Goal: Task Accomplishment & Management: Manage account settings

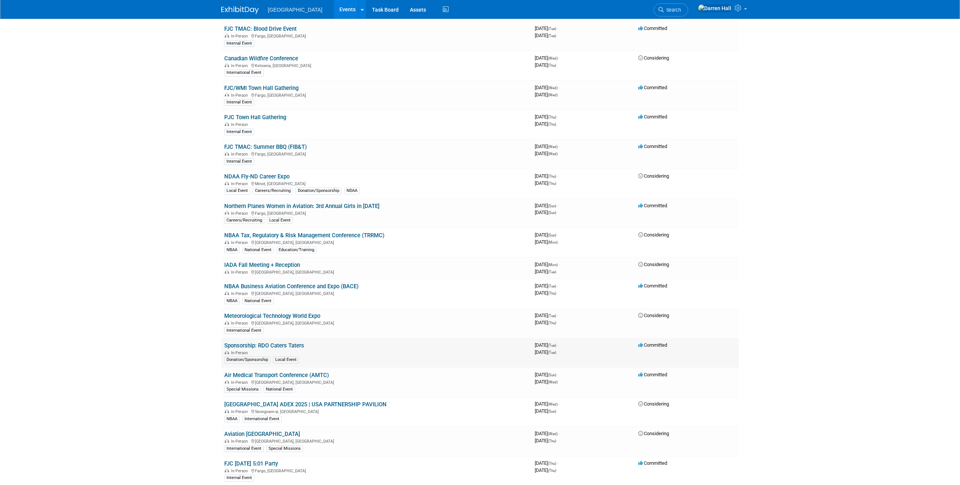
scroll to position [409, 0]
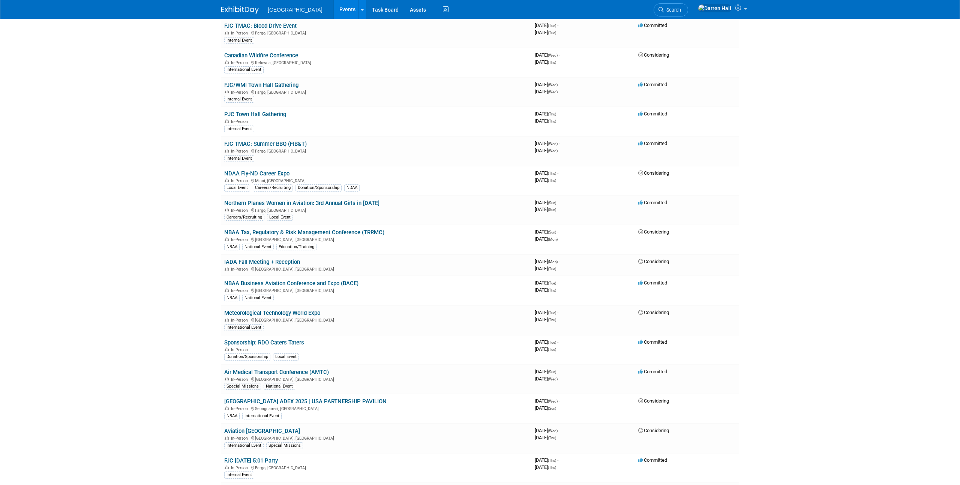
click at [272, 373] on link "Air Medical Transport Conference (AMTC)" at bounding box center [276, 372] width 105 height 7
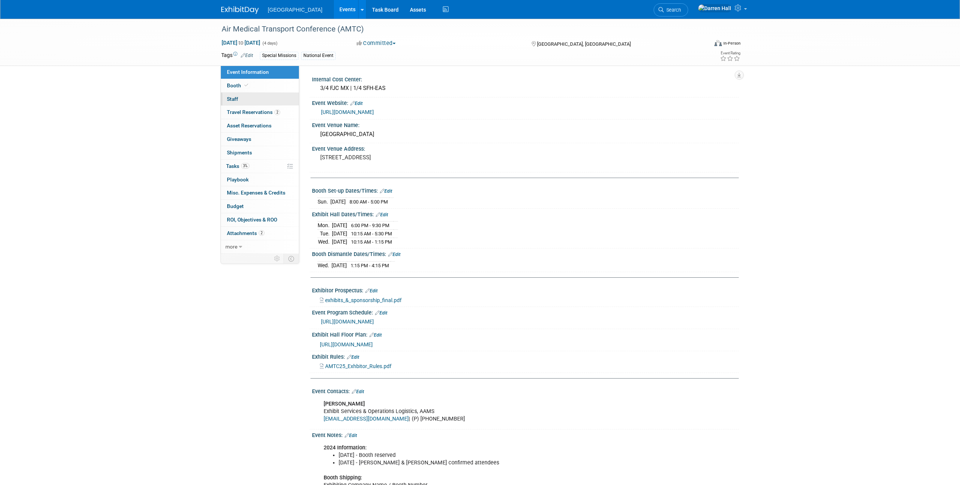
click at [238, 99] on link "0 Staff 0" at bounding box center [260, 99] width 78 height 13
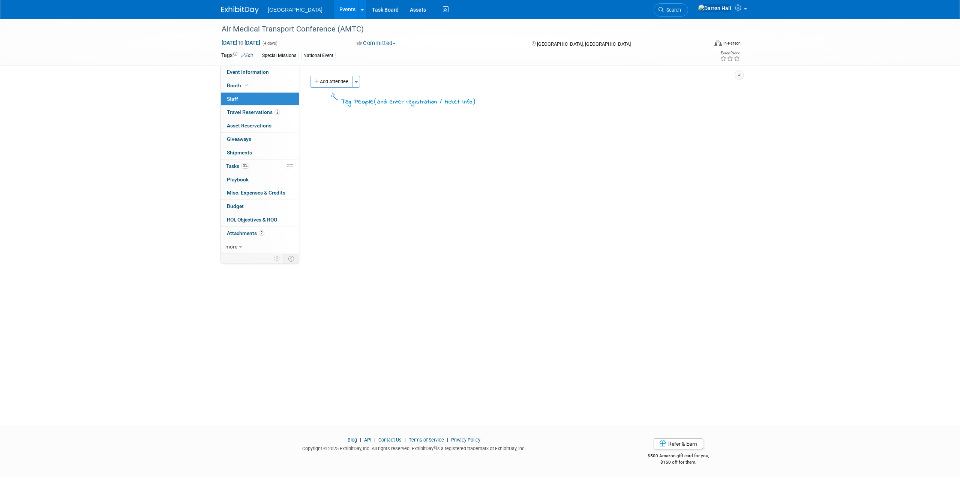
click at [327, 82] on button "Add Attendee" at bounding box center [332, 82] width 42 height 12
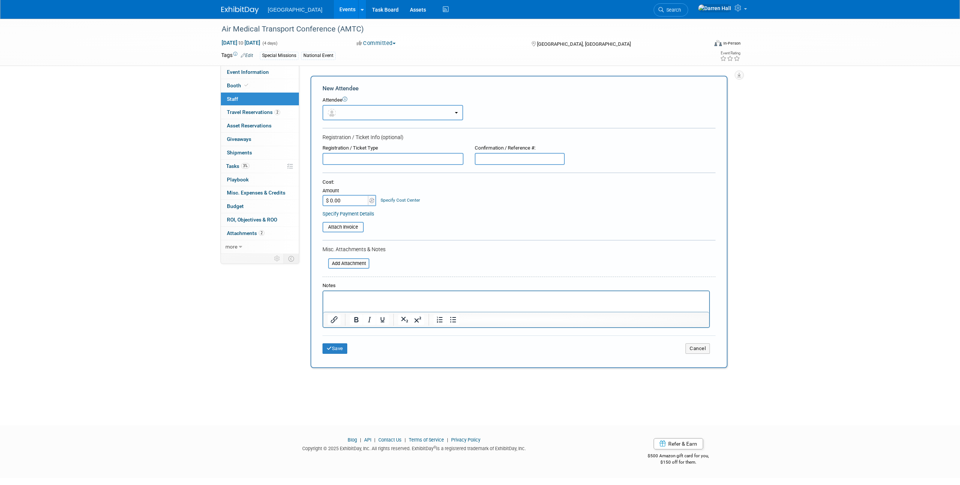
click at [360, 112] on button "button" at bounding box center [393, 112] width 141 height 15
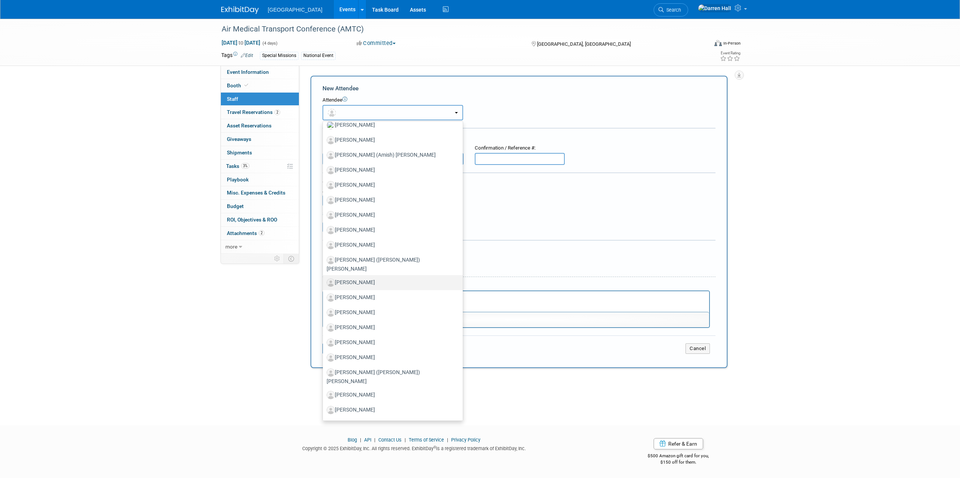
scroll to position [903, 0]
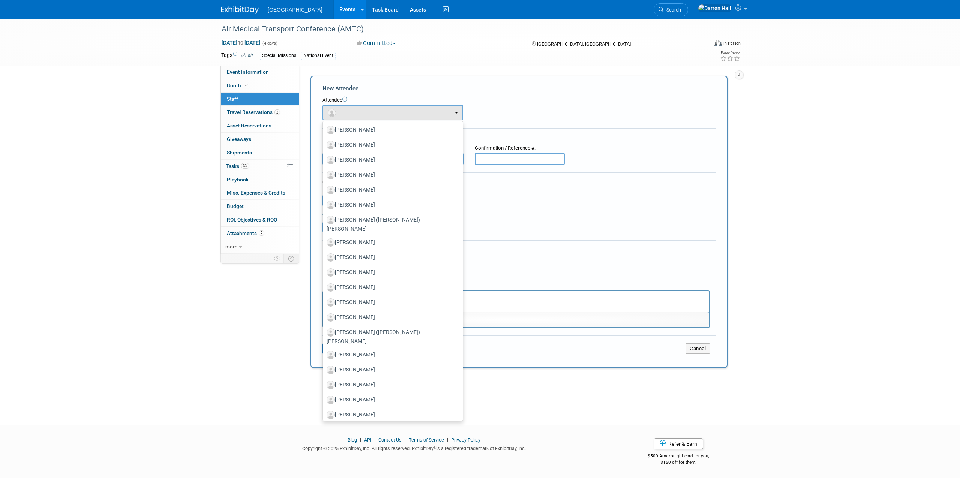
click at [879, 166] on div "Air Medical Transport Conference (AMTC) Oct 26, 2025 to Oct 29, 2025 (4 days) O…" at bounding box center [480, 216] width 960 height 394
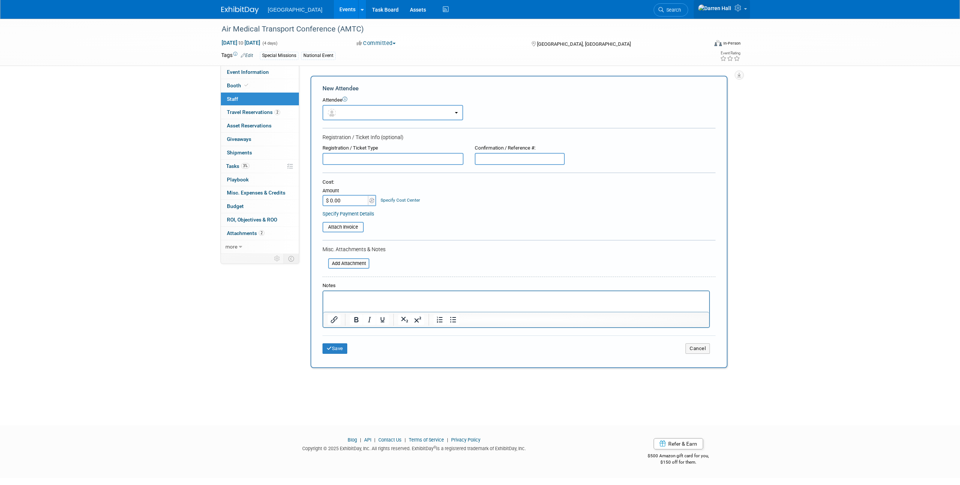
click at [737, 11] on icon at bounding box center [739, 8] width 9 height 7
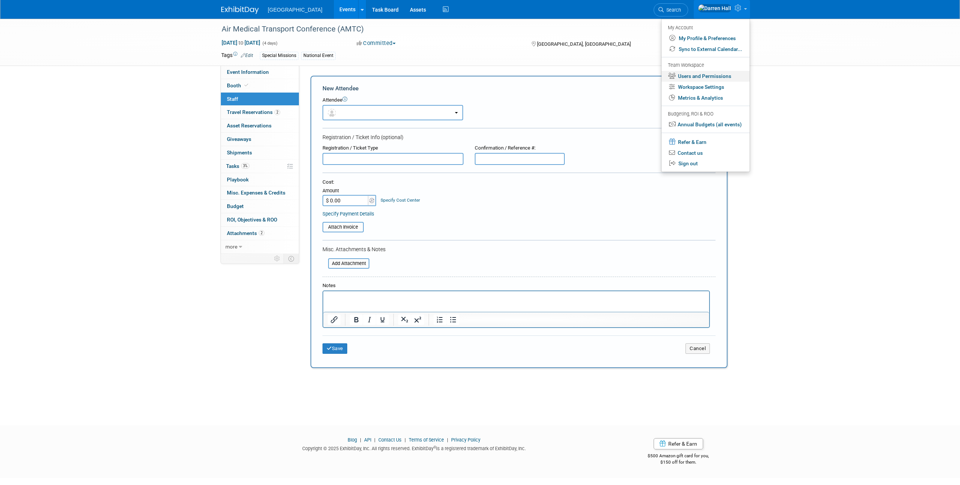
click at [706, 74] on link "Users and Permissions" at bounding box center [706, 76] width 88 height 11
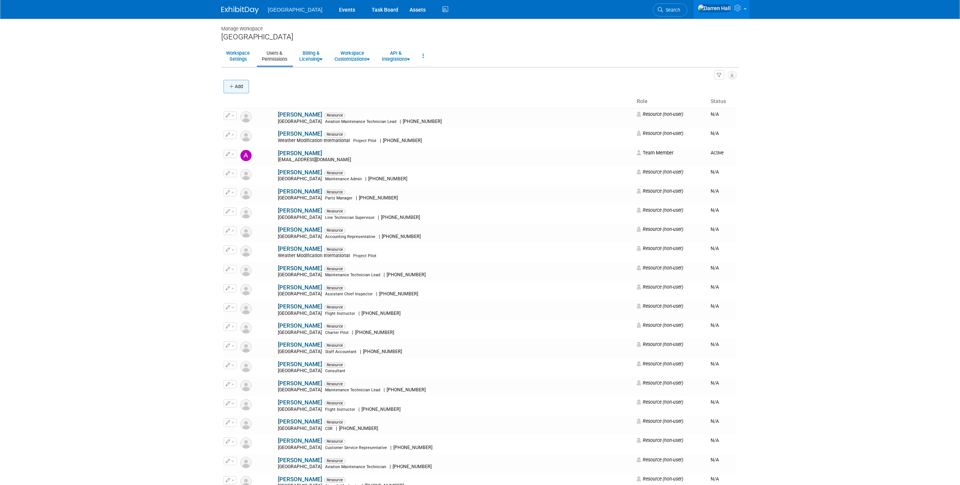
click at [229, 87] on button "Add" at bounding box center [237, 87] width 26 height 14
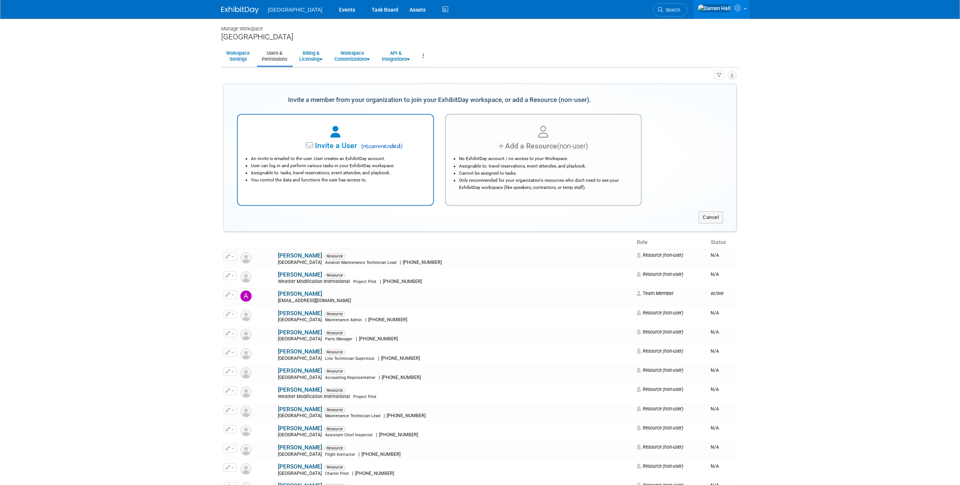
click at [336, 144] on span "Invite a User" at bounding box center [312, 145] width 89 height 9
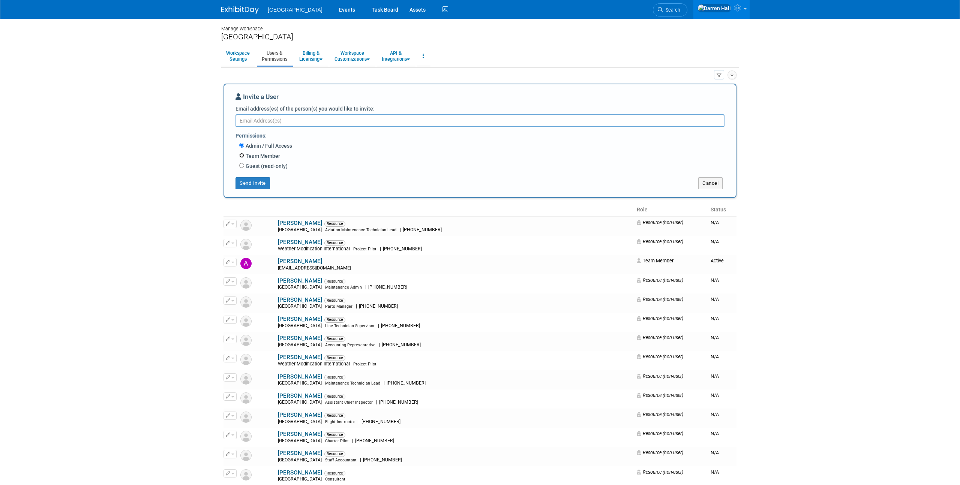
click at [242, 154] on input "Team Member" at bounding box center [241, 155] width 5 height 5
radio input "true"
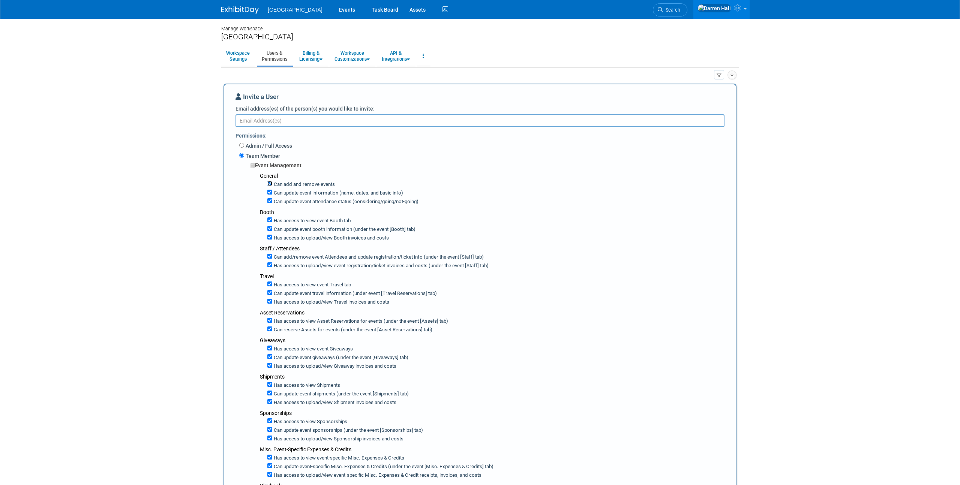
click at [269, 183] on input "Can add and remove events" at bounding box center [269, 183] width 5 height 5
checkbox input "false"
click at [277, 124] on textarea "Email address(es) of the person(s) you would like to invite:" at bounding box center [480, 120] width 489 height 13
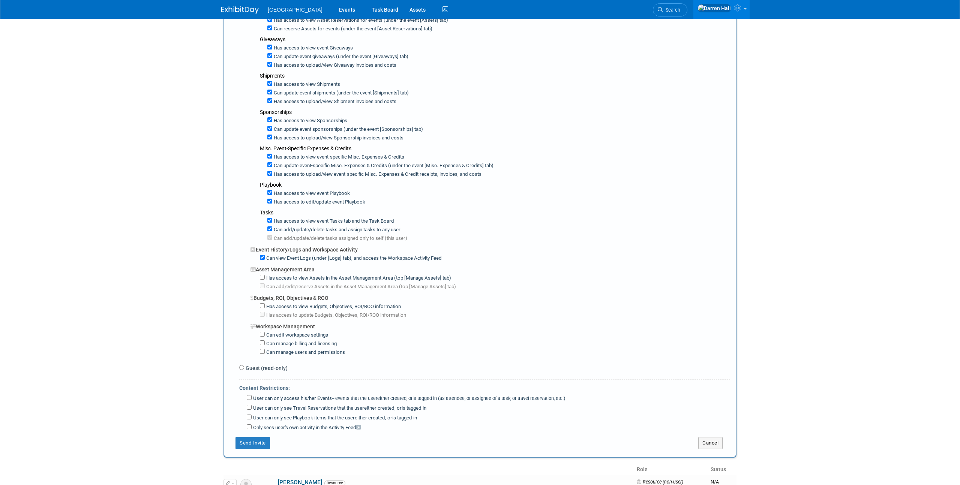
scroll to position [410, 0]
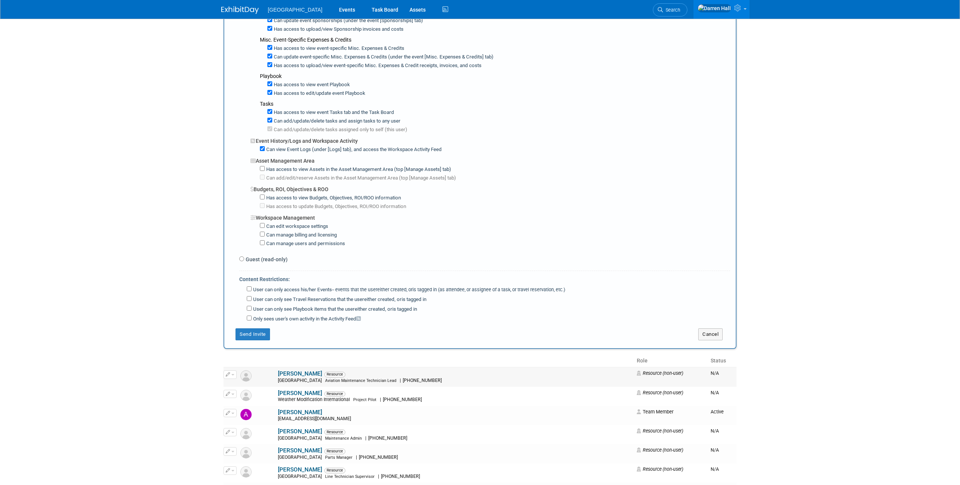
click at [231, 376] on button "button" at bounding box center [230, 375] width 13 height 8
click at [243, 385] on link "Edit" at bounding box center [253, 387] width 59 height 11
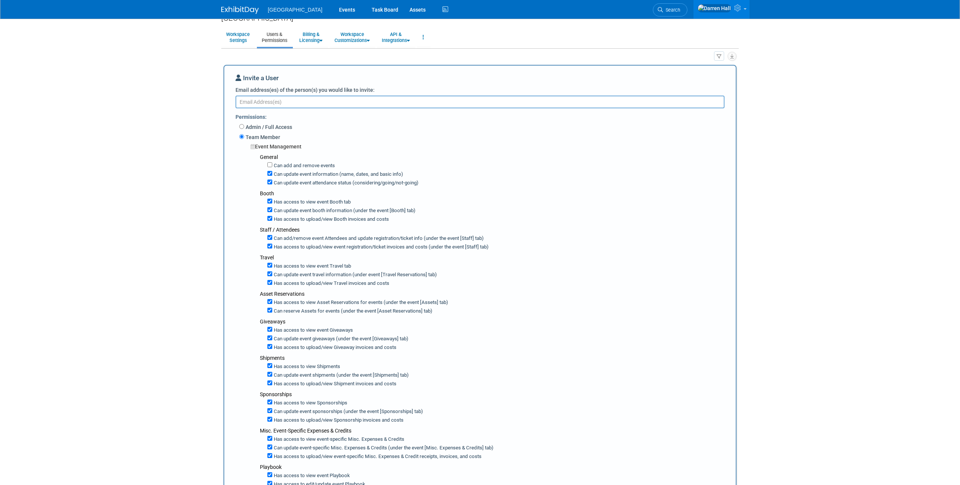
scroll to position [0, 0]
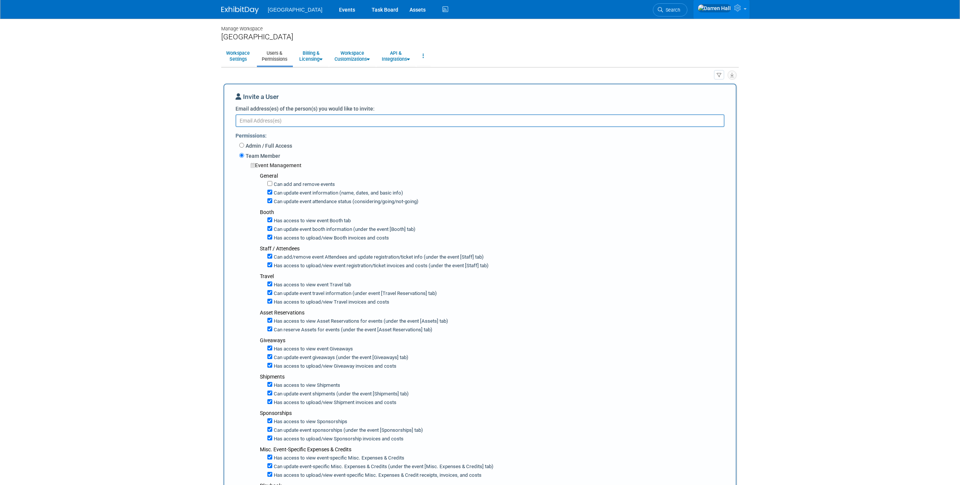
click at [740, 11] on icon at bounding box center [738, 8] width 9 height 7
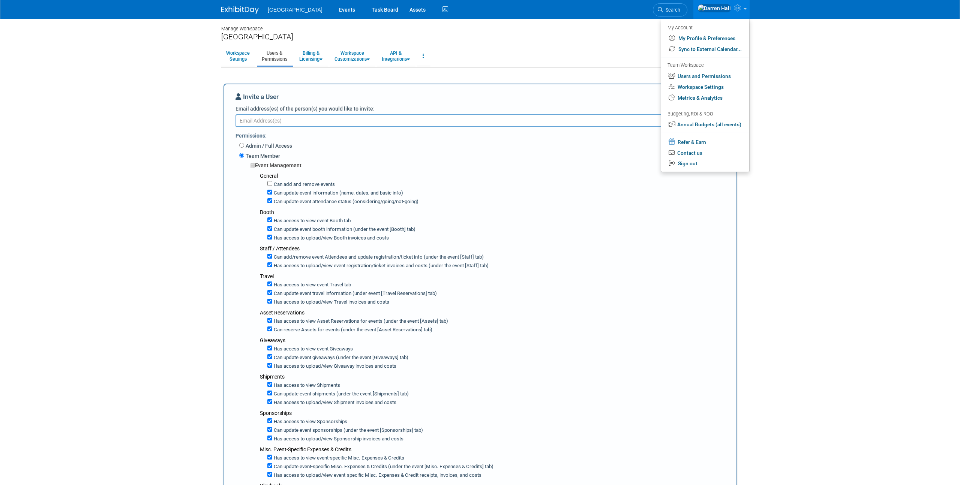
click at [323, 119] on textarea "Email address(es) of the person(s) you would like to invite:" at bounding box center [480, 120] width 489 height 13
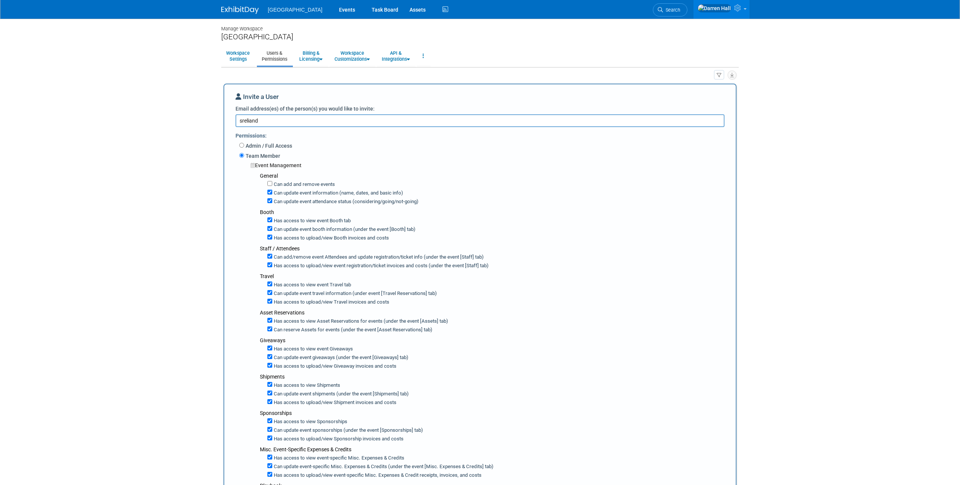
drag, startPoint x: 274, startPoint y: 119, endPoint x: 232, endPoint y: 120, distance: 42.0
click at [232, 120] on div "Invite a User Email address(es) of the person(s) you would like to invite: srel…" at bounding box center [480, 421] width 513 height 675
type textarea "d"
drag, startPoint x: 254, startPoint y: 123, endPoint x: 223, endPoint y: 123, distance: 30.8
click at [224, 123] on div "Invite a User Email address(es) of the person(s) you would like to invite: a Pe…" at bounding box center [480, 421] width 513 height 675
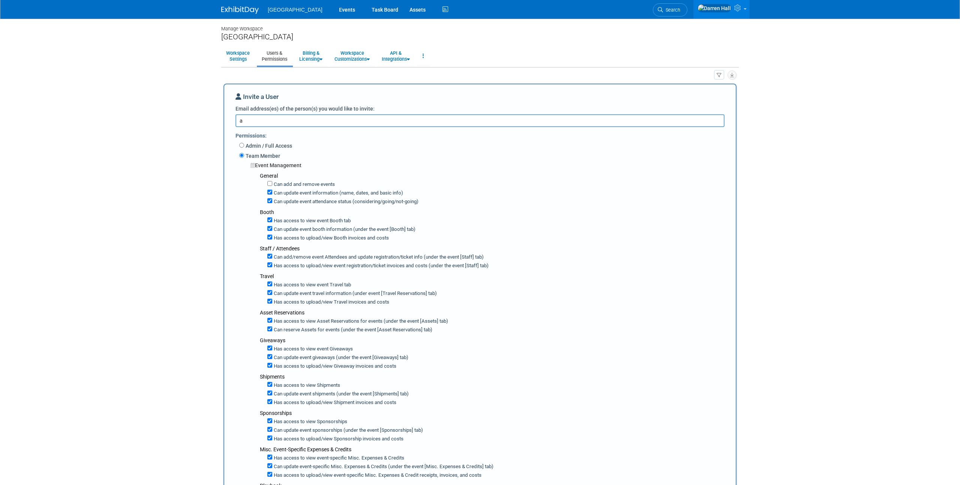
paste textarea "stiles@fargojet.com"
type textarea "astiles@fargojet.com"
click at [386, 142] on div "Admin / Full Access" at bounding box center [484, 146] width 491 height 10
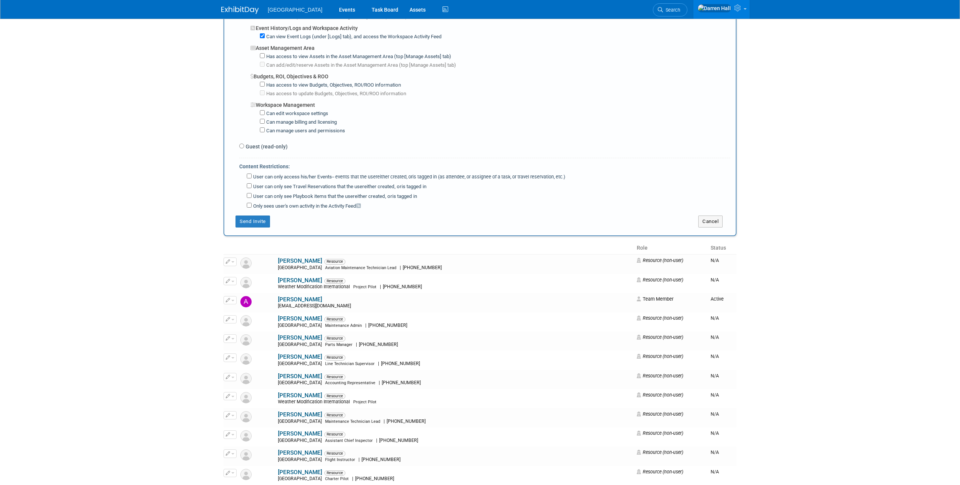
scroll to position [544, 0]
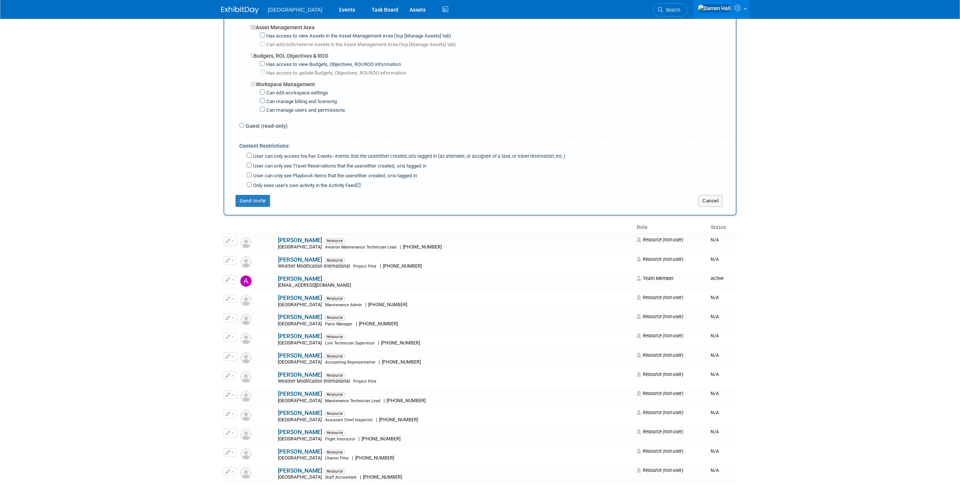
click at [713, 197] on button "Cancel" at bounding box center [710, 201] width 24 height 12
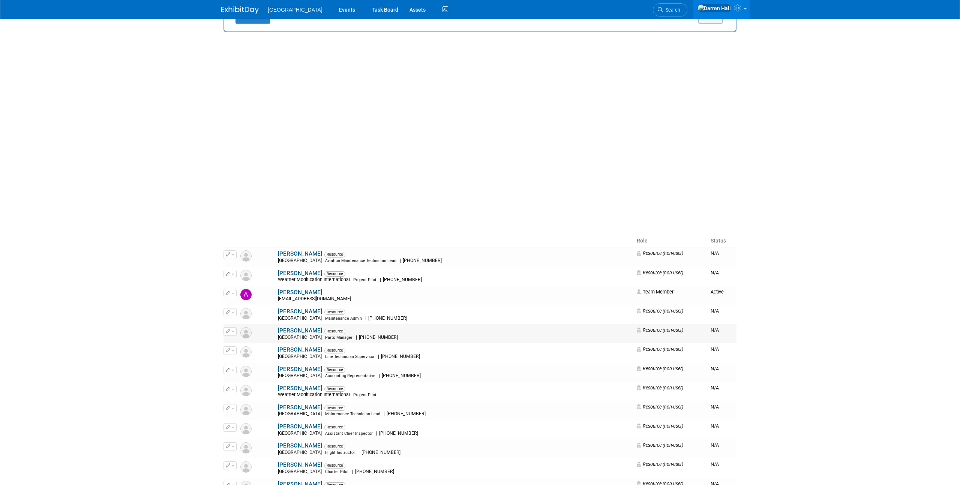
scroll to position [0, 0]
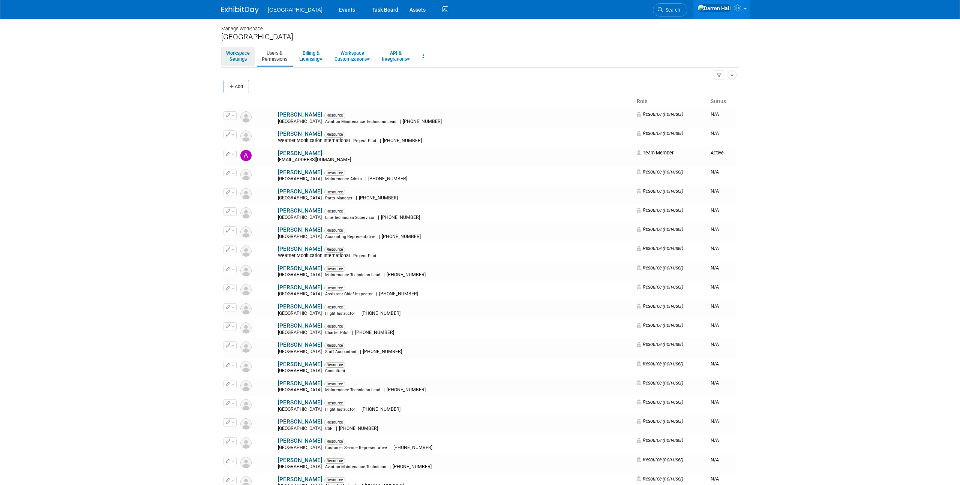
drag, startPoint x: 233, startPoint y: 60, endPoint x: 208, endPoint y: 54, distance: 25.5
click at [233, 60] on link "Workspace Settings" at bounding box center [237, 56] width 33 height 18
click at [242, 57] on link "Workspace Settings" at bounding box center [237, 56] width 33 height 18
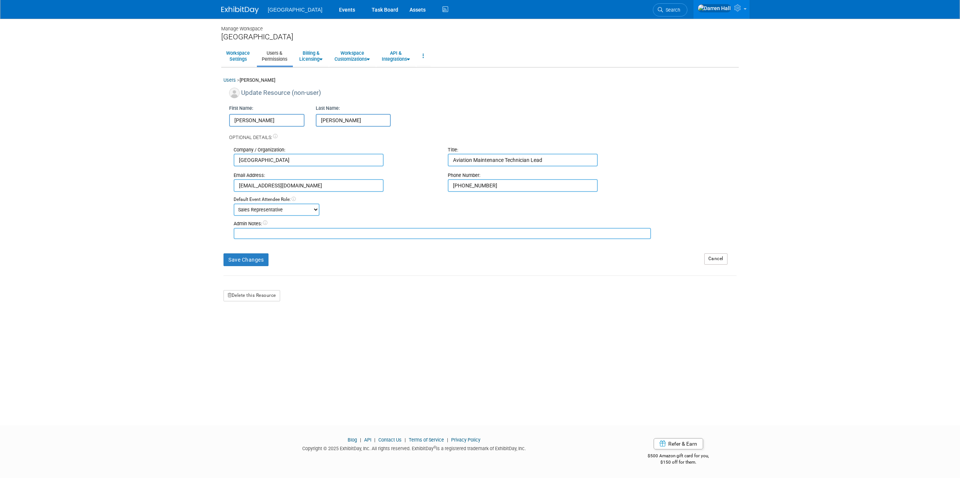
click at [312, 212] on select "-- No Default Event Attendee Role -- Demonstrator Event Attendee Host Planner P…" at bounding box center [277, 210] width 86 height 12
click at [234, 204] on select "-- No Default Event Attendee Role -- Demonstrator Event Attendee Host Planner P…" at bounding box center [277, 210] width 86 height 12
click at [363, 208] on div "Default Event Attendee Role: -- No Default Event Attendee Role -- Demonstrator …" at bounding box center [485, 207] width 514 height 20
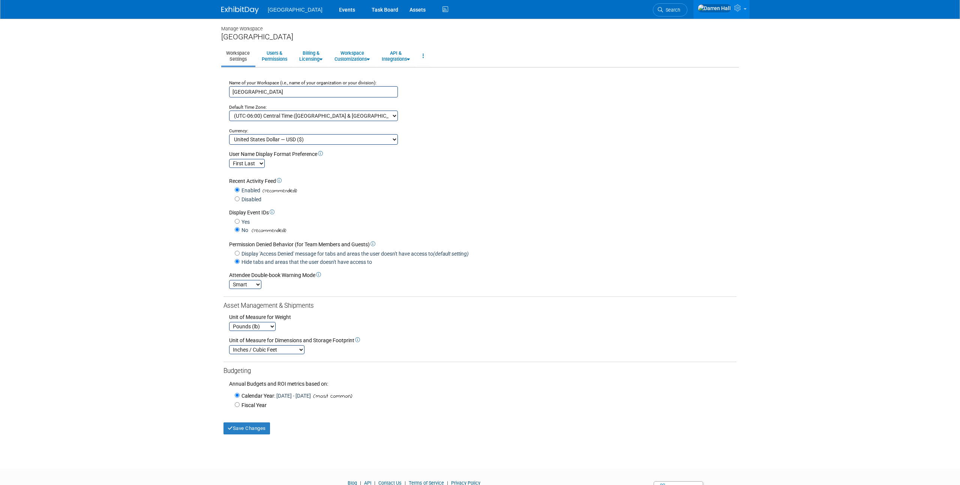
click at [288, 11] on span "[GEOGRAPHIC_DATA]" at bounding box center [295, 10] width 55 height 6
click at [333, 10] on link "Events" at bounding box center [346, 9] width 27 height 19
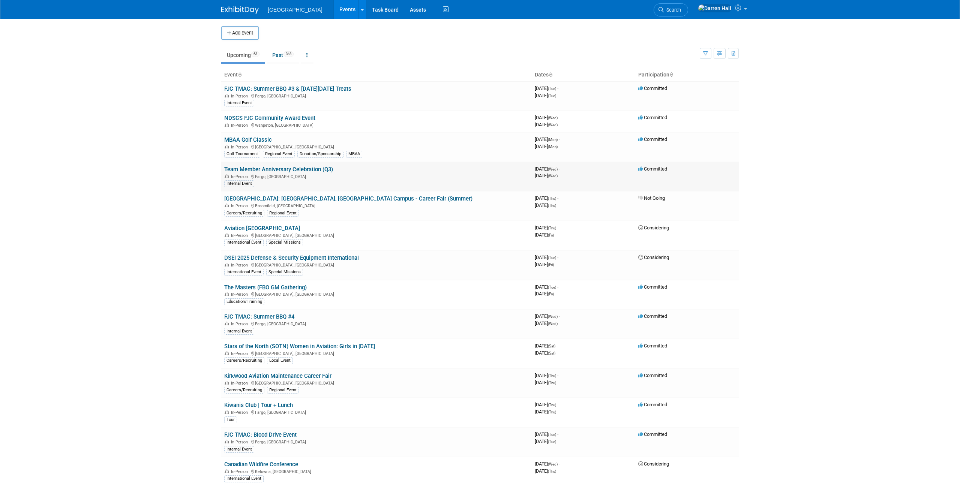
scroll to position [2, 0]
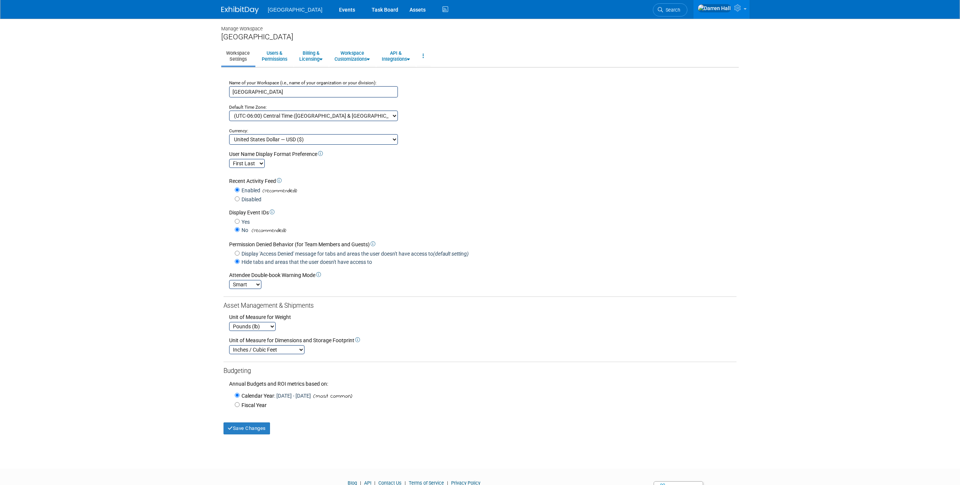
click at [245, 10] on img at bounding box center [240, 10] width 38 height 8
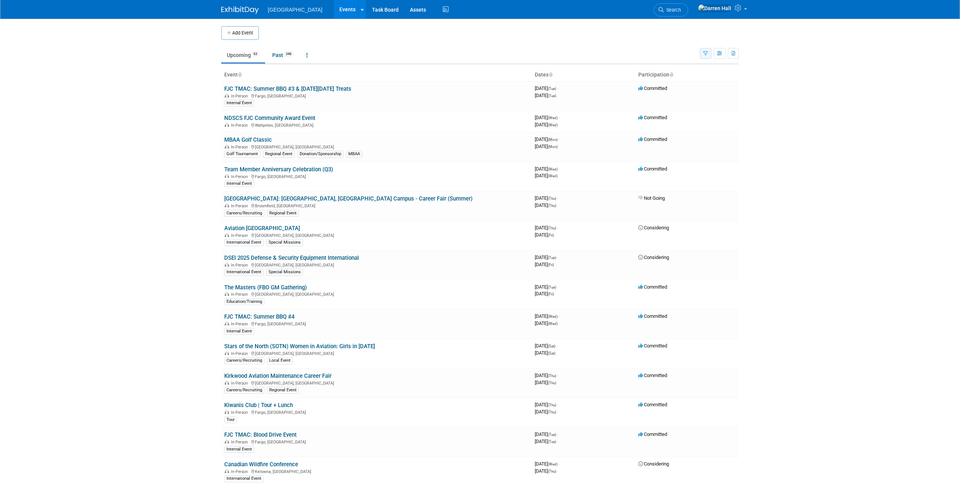
click at [704, 56] on button "button" at bounding box center [706, 53] width 12 height 11
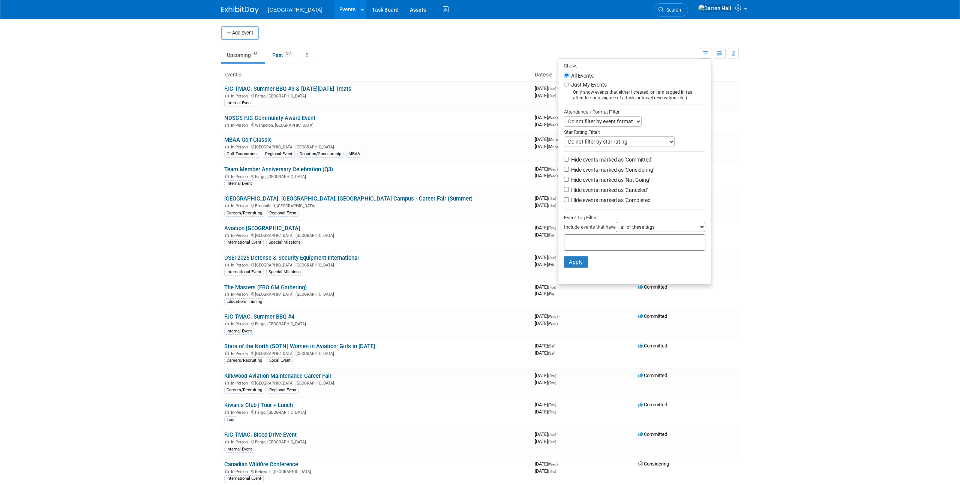
click at [587, 123] on select "Do not filter by event format Only show In-Person events Only show Virtual even…" at bounding box center [603, 121] width 78 height 11
click at [564, 116] on select "Do not filter by event format Only show In-Person events Only show Virtual even…" at bounding box center [603, 121] width 78 height 11
click at [596, 143] on select "Do not filter by star rating Only show events with no ratings (0 stars) Only sh…" at bounding box center [619, 142] width 111 height 11
click at [564, 137] on select "Do not filter by star rating Only show events with no ratings (0 stars) Only sh…" at bounding box center [619, 142] width 111 height 11
click at [667, 229] on select "all of these tags any one of these tags only and exactly these specific tags" at bounding box center [661, 227] width 90 height 10
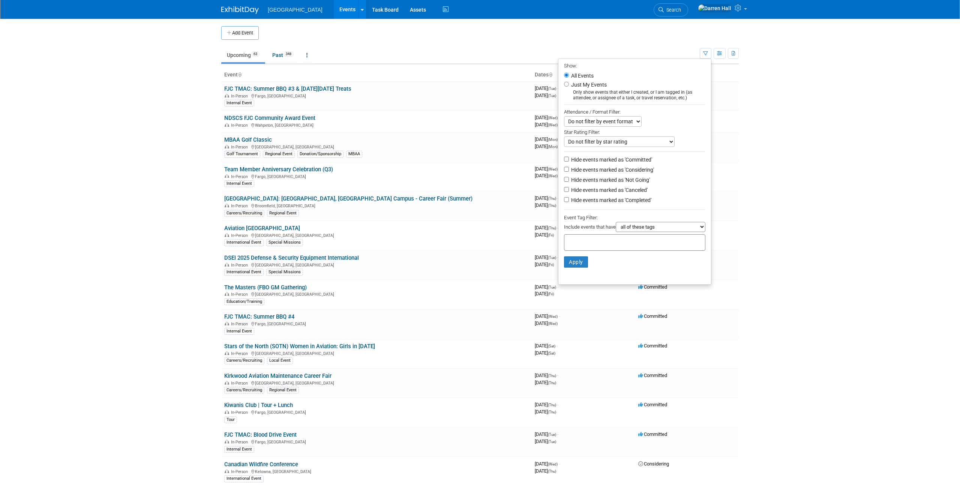
click at [616, 222] on select "all of these tags any one of these tags only and exactly these specific tags" at bounding box center [661, 227] width 90 height 10
click at [603, 240] on input "text" at bounding box center [598, 242] width 60 height 8
click at [586, 329] on div "Special Missions" at bounding box center [590, 328] width 60 height 11
type input "Special Missions"
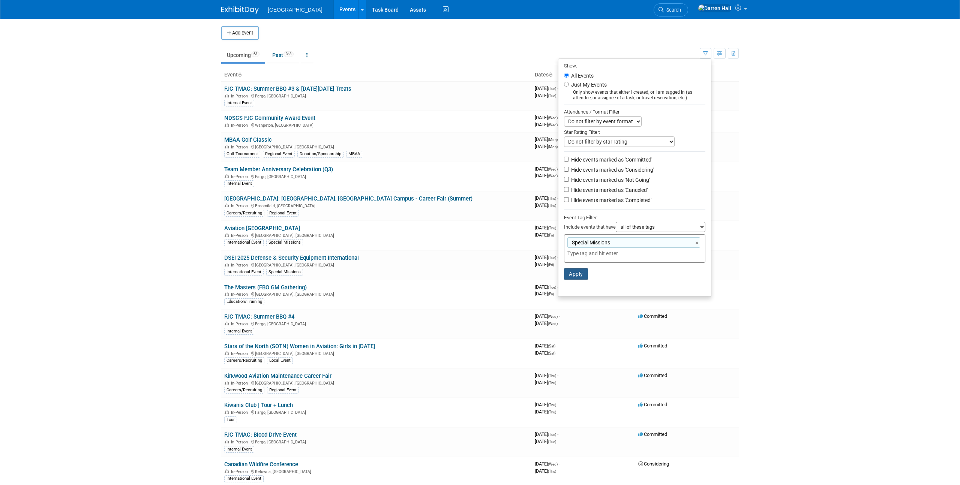
click at [570, 275] on button "Apply" at bounding box center [576, 274] width 24 height 11
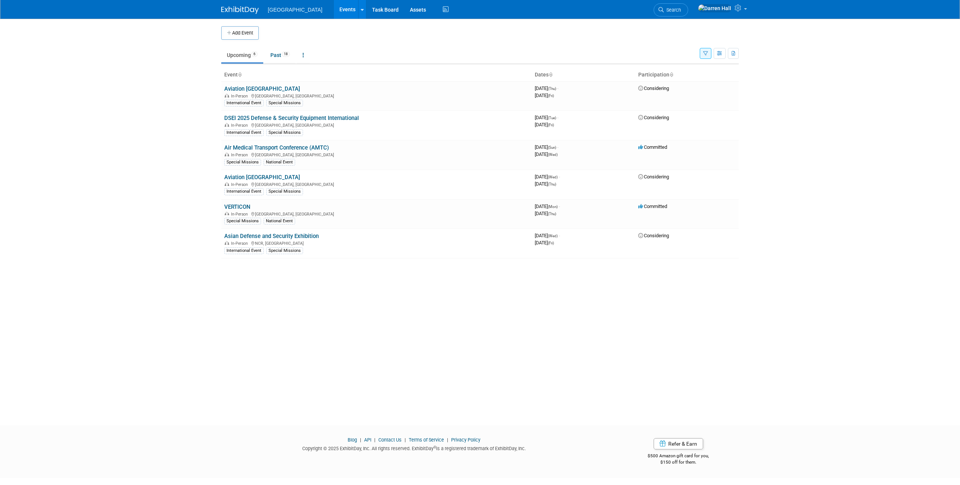
click at [706, 55] on icon "button" at bounding box center [705, 53] width 5 height 5
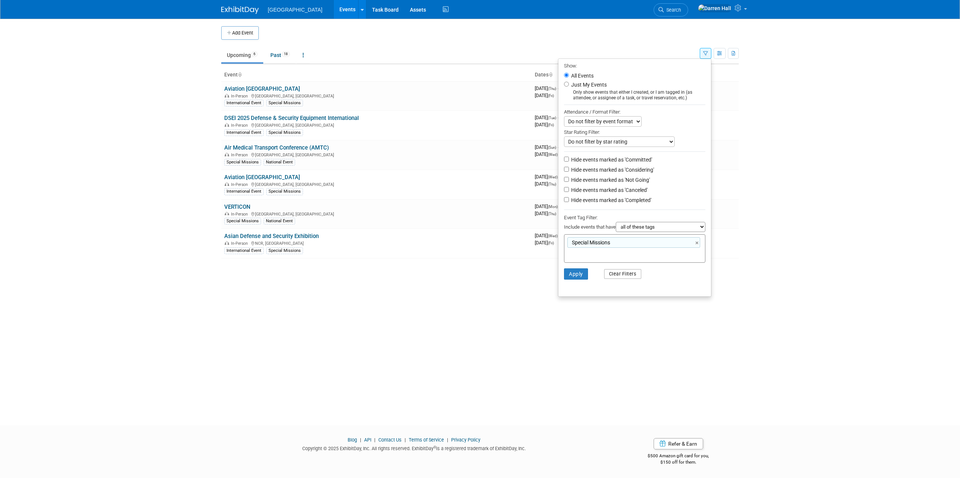
click at [623, 276] on button "Clear Filters" at bounding box center [623, 274] width 38 height 10
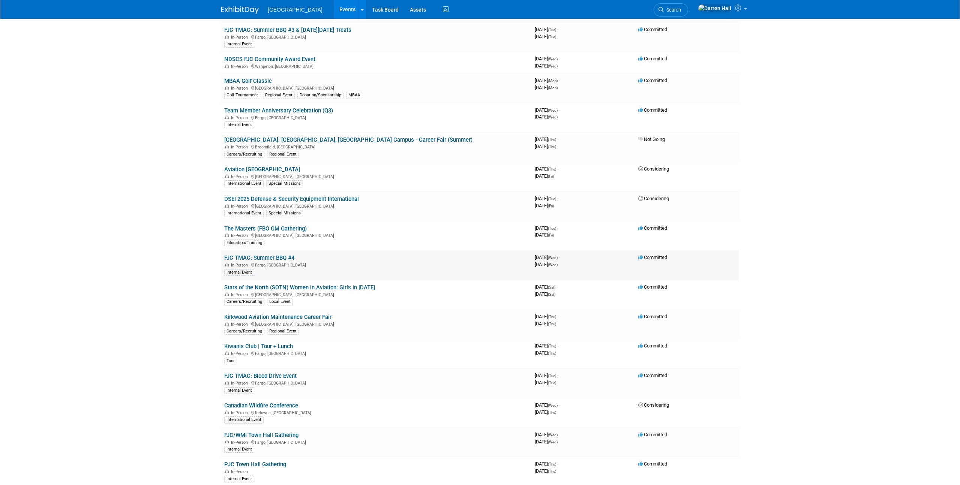
scroll to position [209, 0]
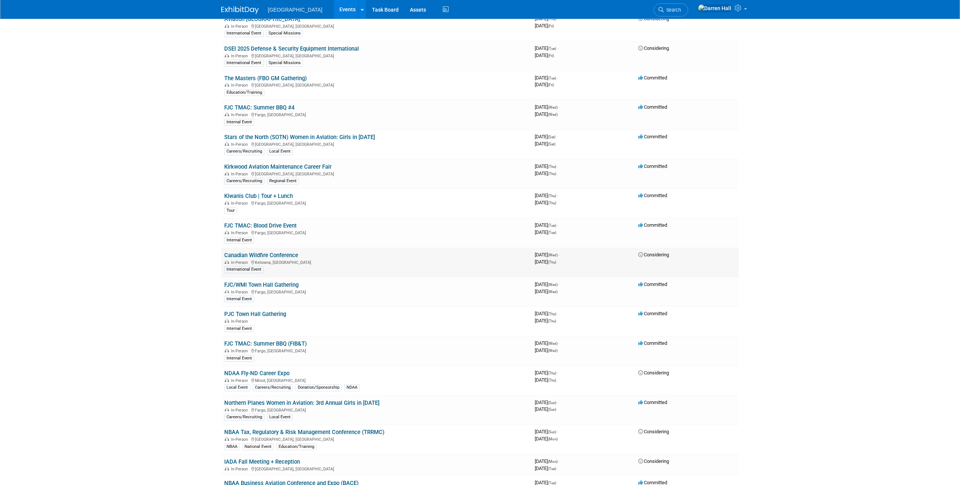
click at [272, 255] on link "Canadian Wildfire Conference" at bounding box center [261, 255] width 74 height 7
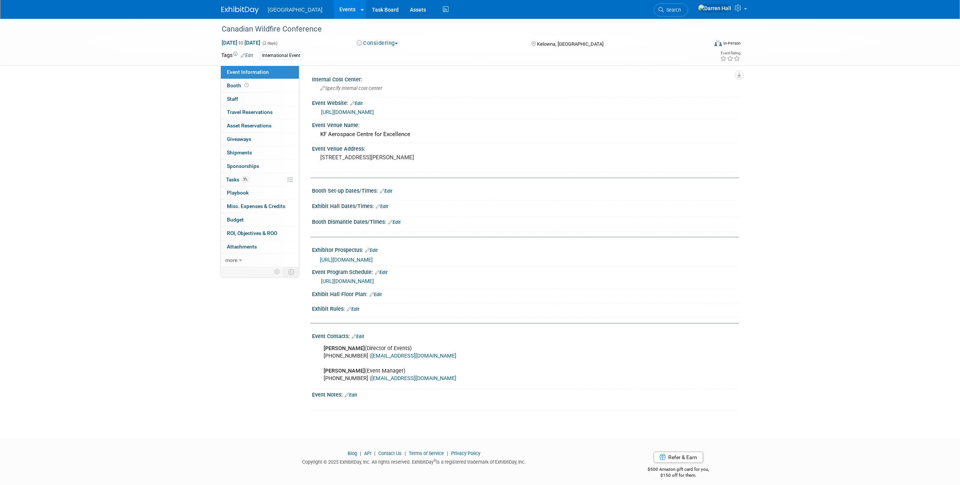
click at [248, 56] on link "Edit" at bounding box center [247, 55] width 12 height 5
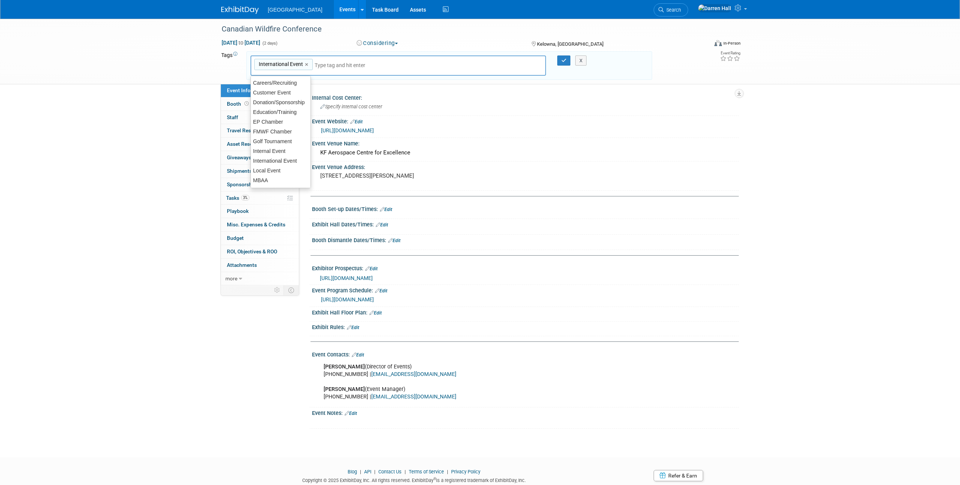
click at [369, 62] on input "text" at bounding box center [345, 66] width 60 height 8
type input "spe"
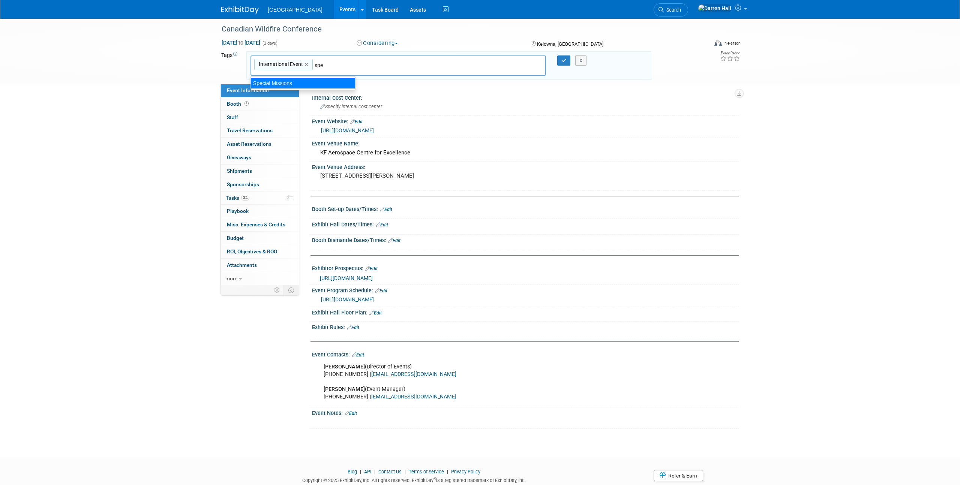
click at [280, 84] on div "Special Missions" at bounding box center [303, 83] width 105 height 11
type input "International Event, Special Missions"
click at [563, 63] on icon "button" at bounding box center [564, 60] width 5 height 5
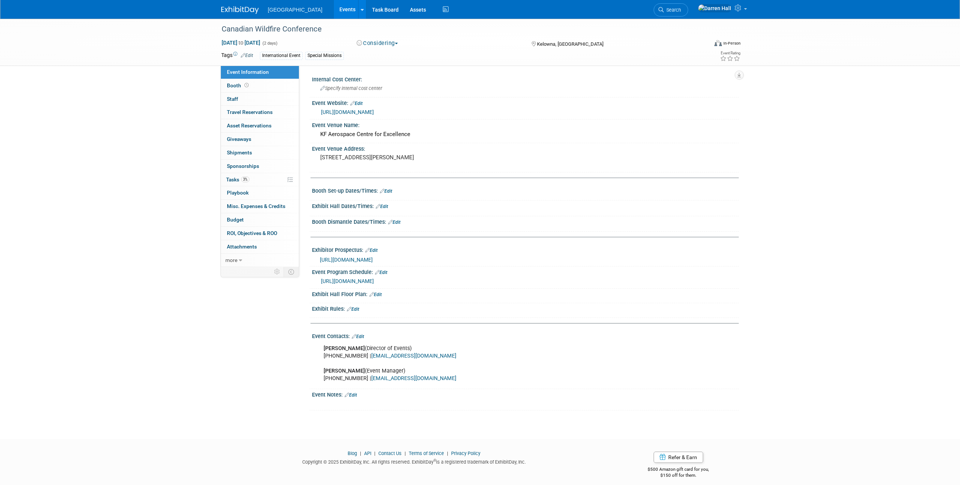
click at [248, 13] on img at bounding box center [240, 10] width 38 height 8
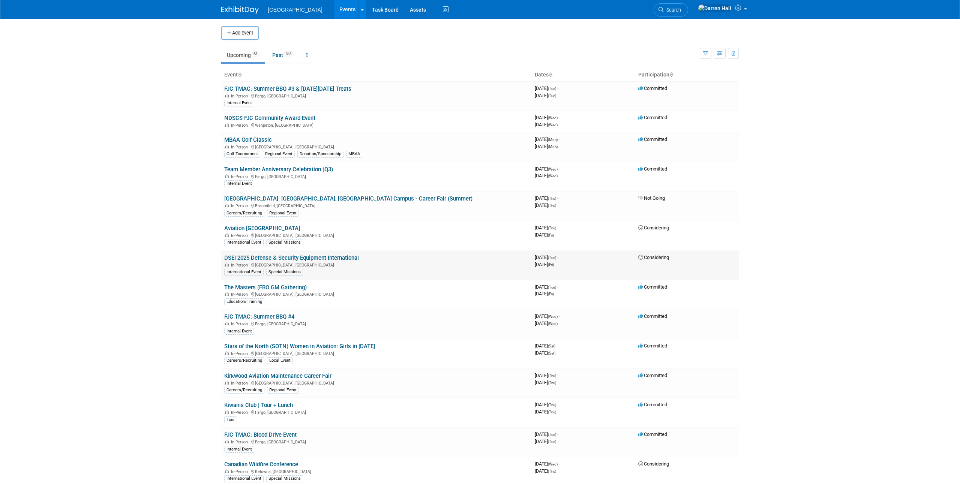
click at [278, 258] on link "DSEI 2025 Defense & Security Equipment International" at bounding box center [291, 258] width 135 height 7
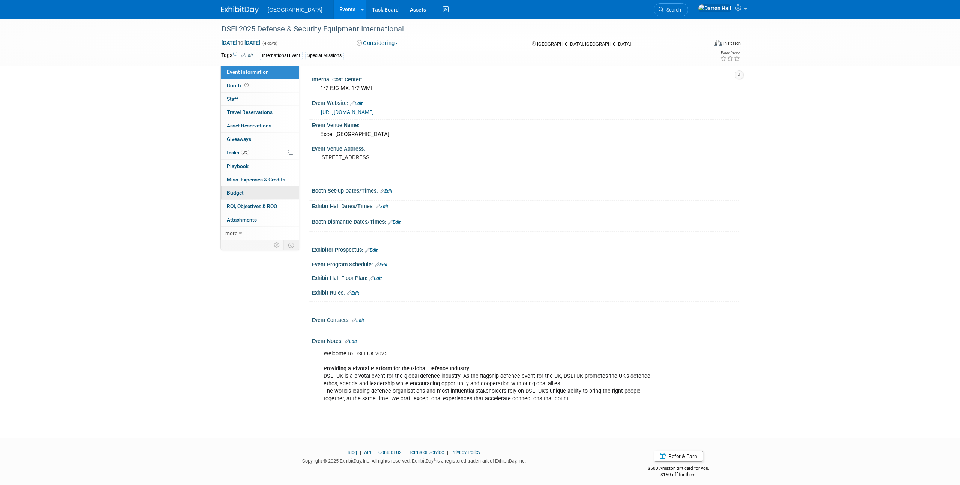
click at [236, 191] on span "Budget" at bounding box center [235, 193] width 17 height 6
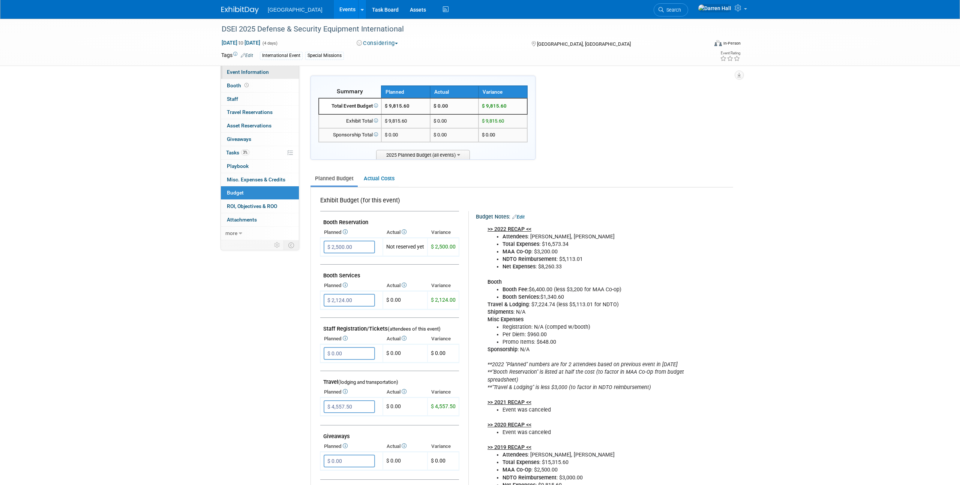
click at [245, 69] on span "Event Information" at bounding box center [248, 72] width 42 height 6
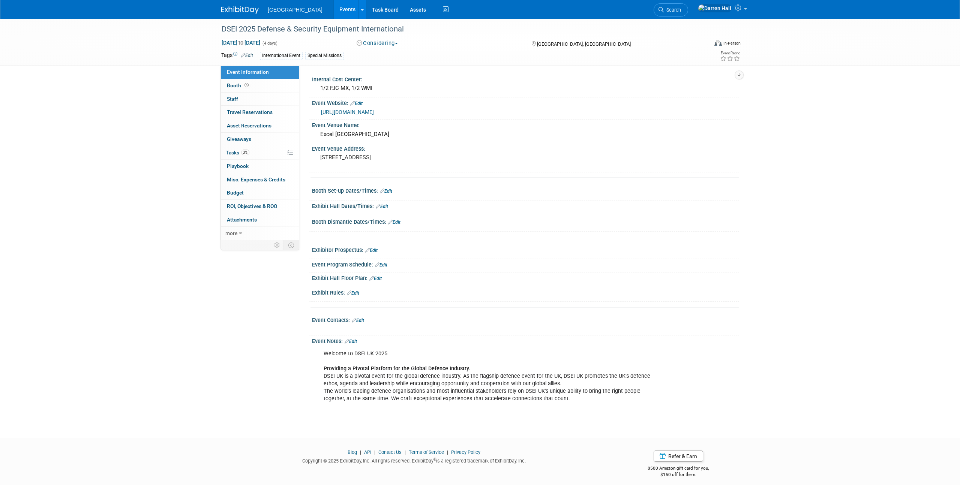
scroll to position [5, 0]
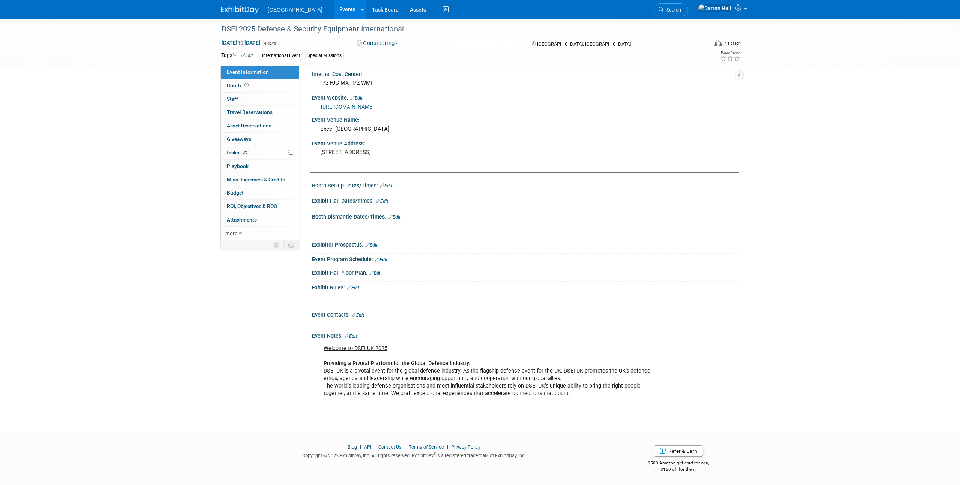
click at [356, 338] on link "Edit" at bounding box center [351, 336] width 12 height 5
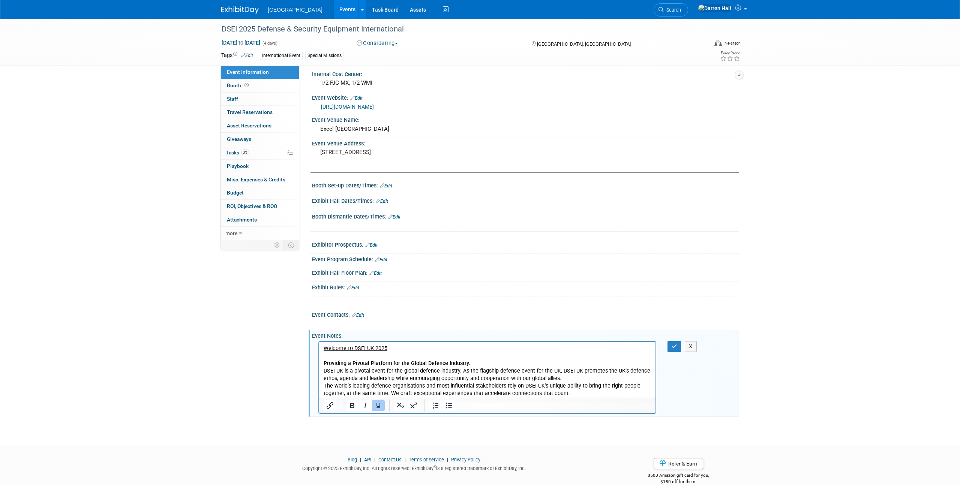
scroll to position [0, 0]
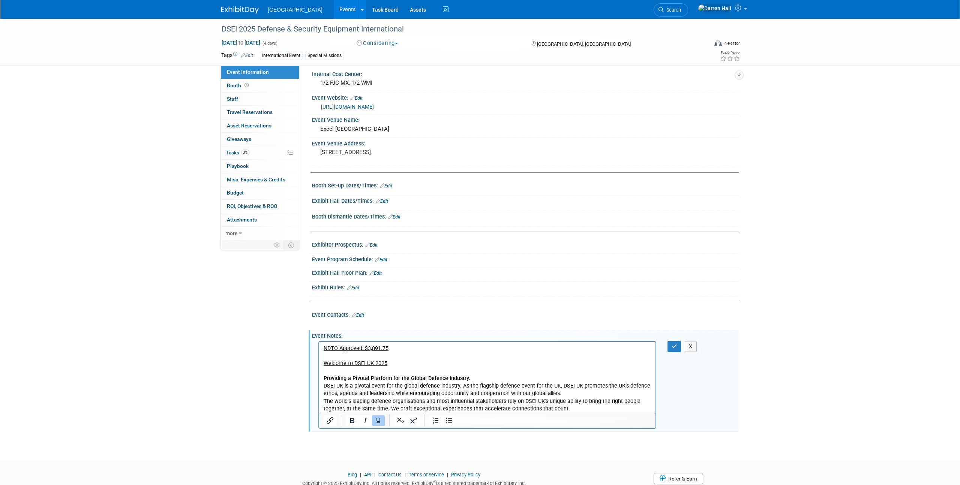
drag, startPoint x: 478, startPoint y: 59, endPoint x: 468, endPoint y: 59, distance: 10.5
click at [478, 59] on div "International Event Special Missions" at bounding box center [456, 56] width 392 height 8
click at [673, 348] on icon "button" at bounding box center [675, 346] width 6 height 5
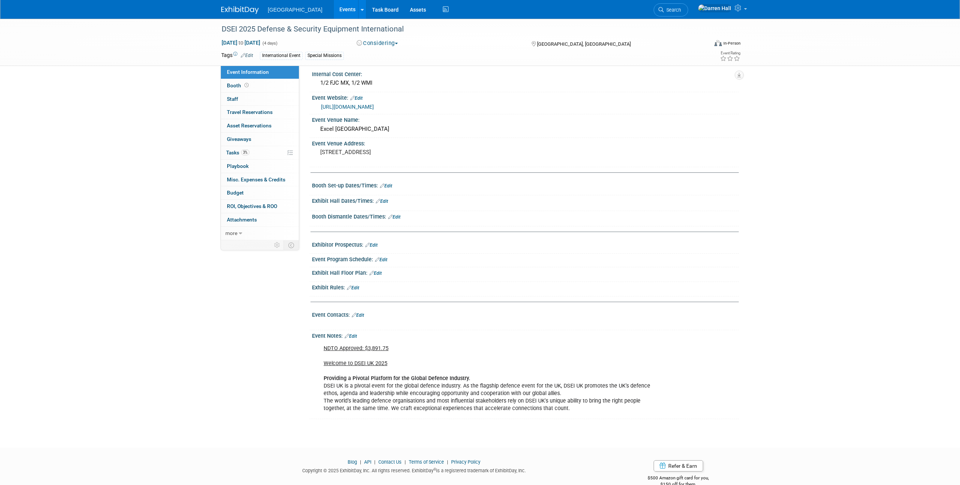
click at [249, 56] on link "Edit" at bounding box center [247, 55] width 12 height 5
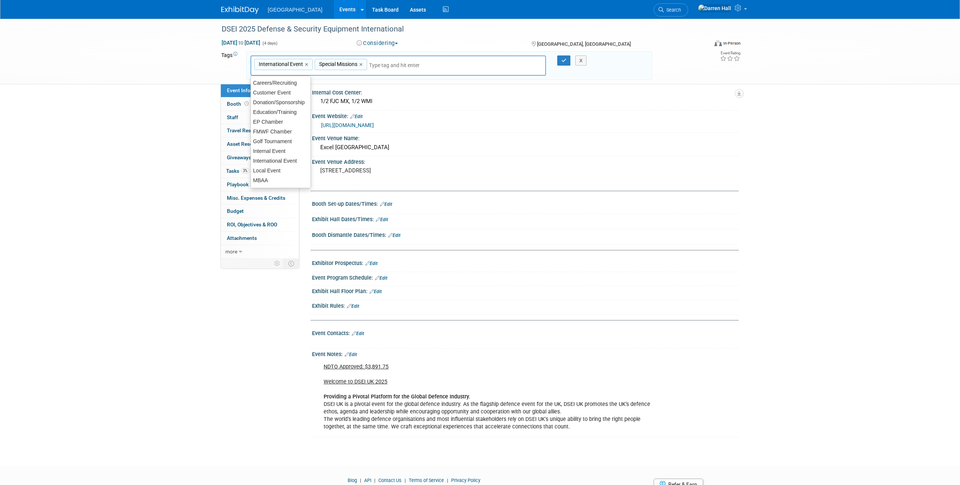
click at [385, 65] on input "text" at bounding box center [399, 66] width 60 height 8
type input "NDTO"
type input "International Event, Special Missions, NDTO"
click at [562, 60] on icon "button" at bounding box center [564, 60] width 5 height 5
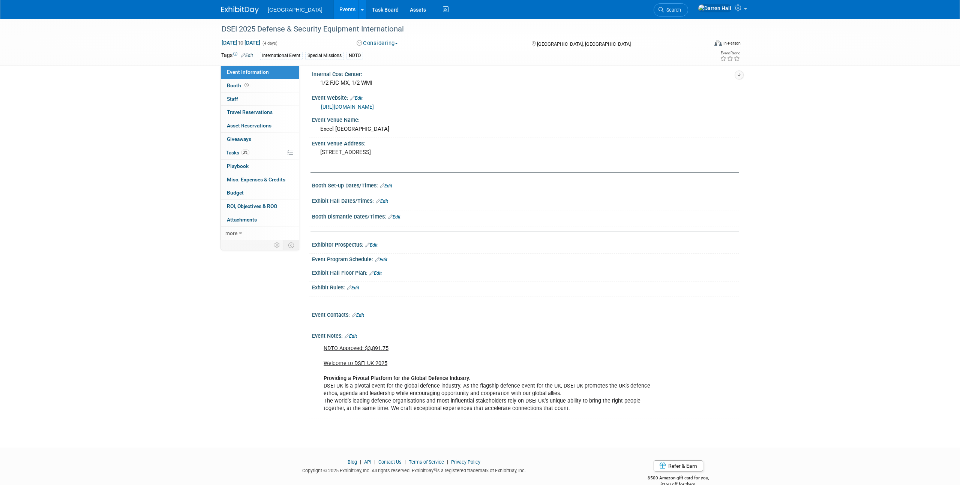
click at [243, 9] on img at bounding box center [240, 10] width 38 height 8
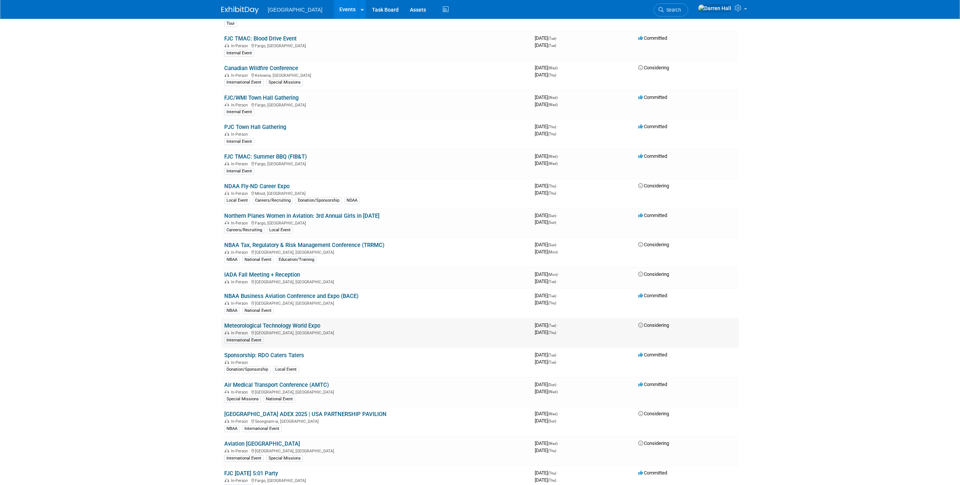
scroll to position [397, 0]
click at [291, 323] on link "Meteorological Technology World Expo" at bounding box center [272, 325] width 96 height 7
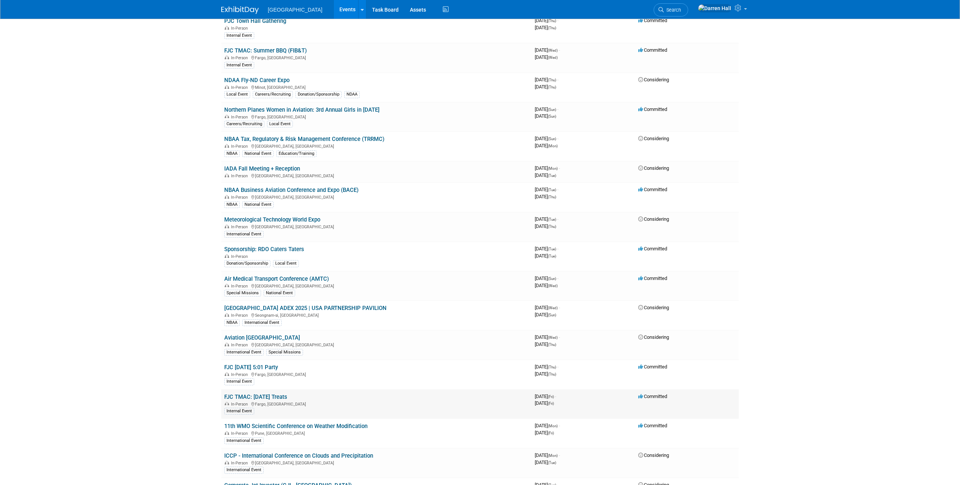
scroll to position [524, 0]
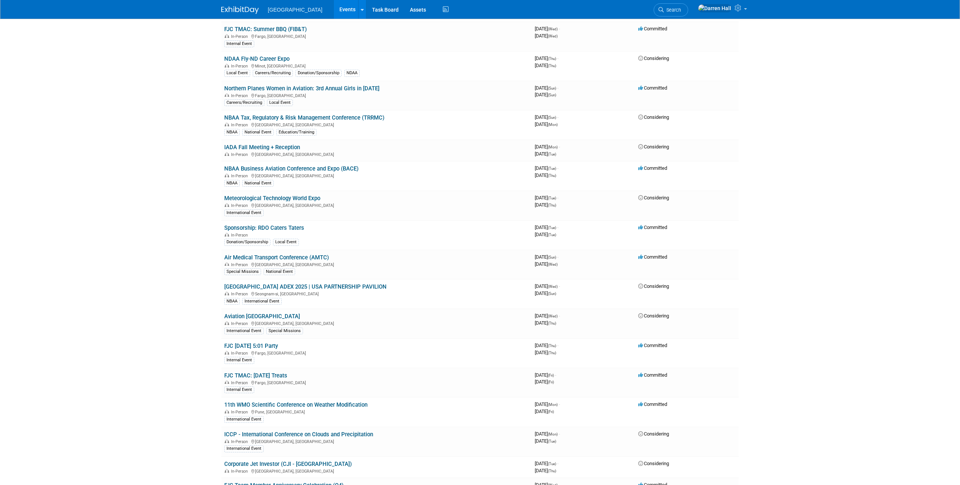
click at [289, 404] on link "11th WMO Scientific Conference on Weather Modification" at bounding box center [295, 405] width 143 height 7
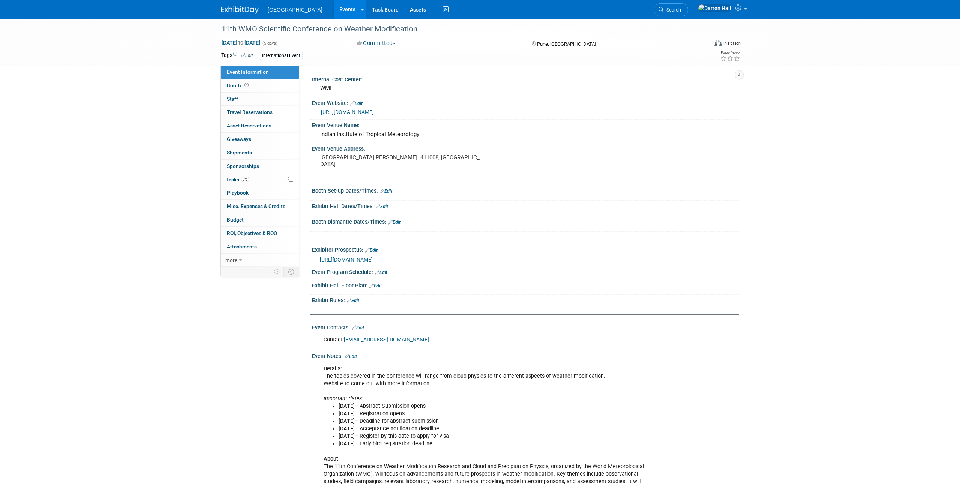
click at [357, 357] on link "Edit" at bounding box center [351, 356] width 12 height 5
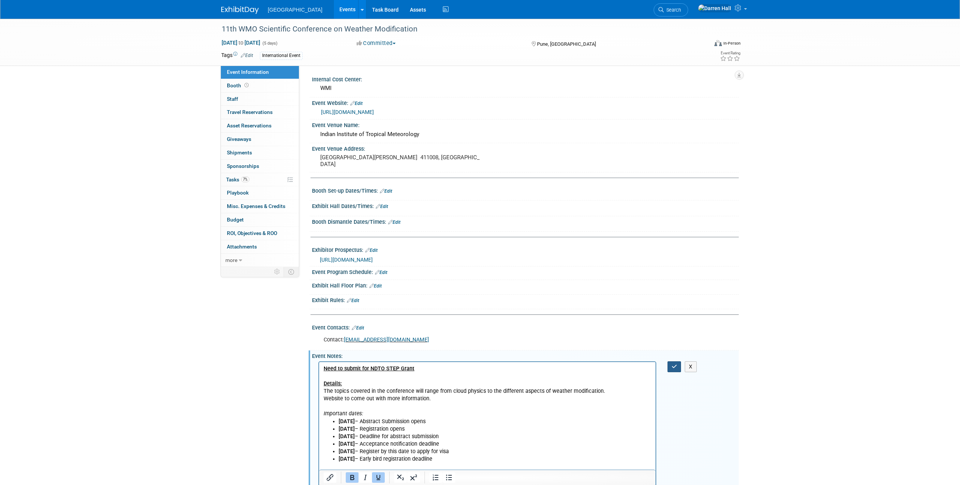
click at [674, 368] on icon "button" at bounding box center [675, 366] width 6 height 5
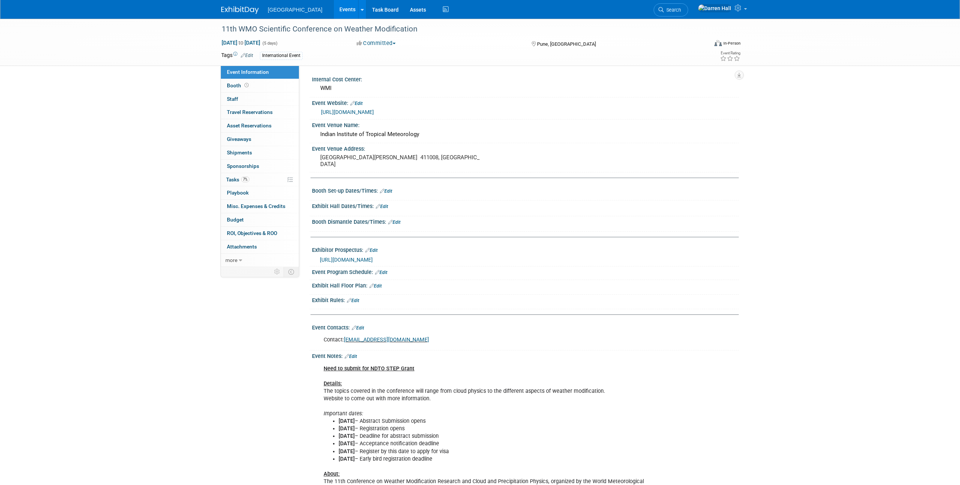
drag, startPoint x: 533, startPoint y: 56, endPoint x: 405, endPoint y: 45, distance: 128.8
click at [533, 56] on div "International Event" at bounding box center [456, 56] width 392 height 8
click at [249, 56] on link "Edit" at bounding box center [247, 55] width 12 height 5
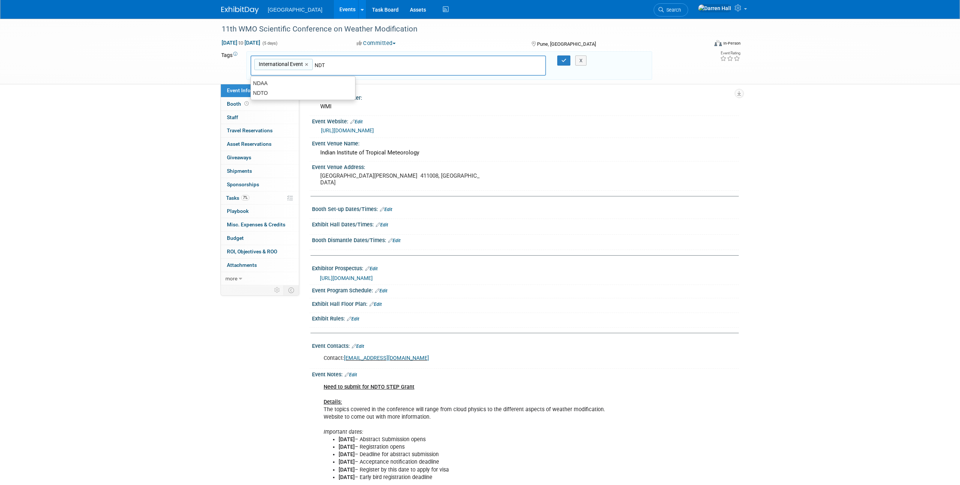
type input "NDTO"
type input "International Event, NDTO"
type input "W"
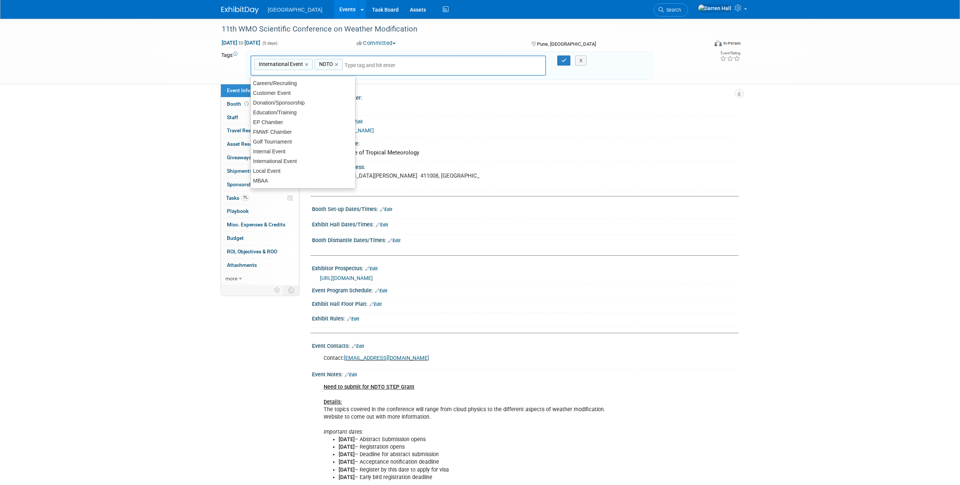
type input "NDTO"
click at [436, 63] on input "text" at bounding box center [397, 66] width 105 height 8
click at [564, 60] on icon "button" at bounding box center [564, 60] width 5 height 5
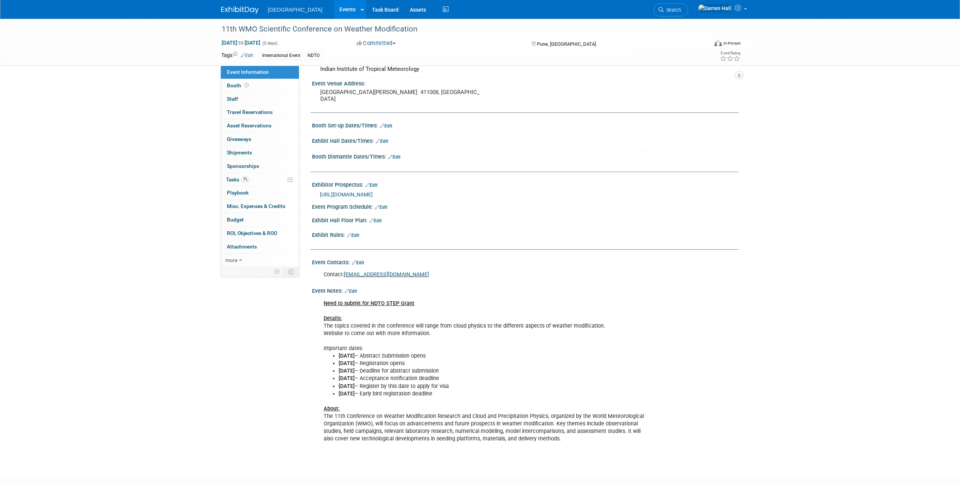
scroll to position [0, 0]
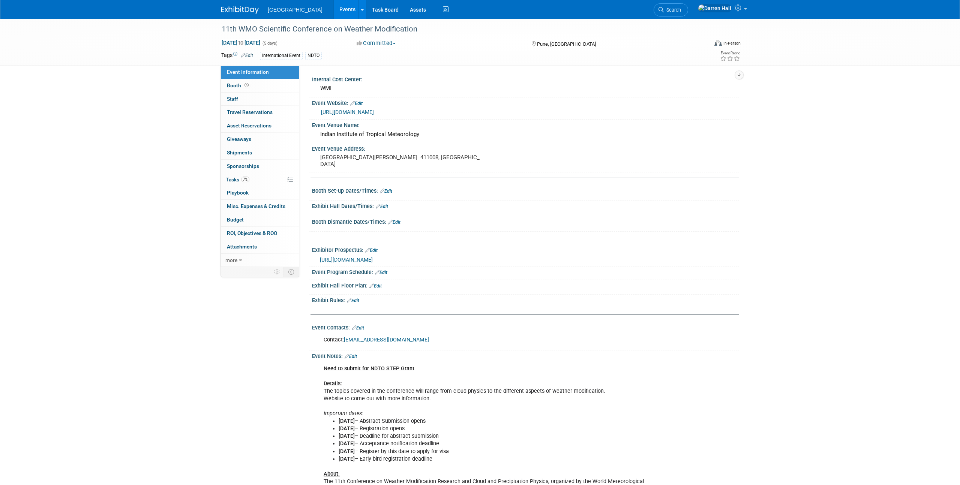
click at [249, 12] on img at bounding box center [240, 10] width 38 height 8
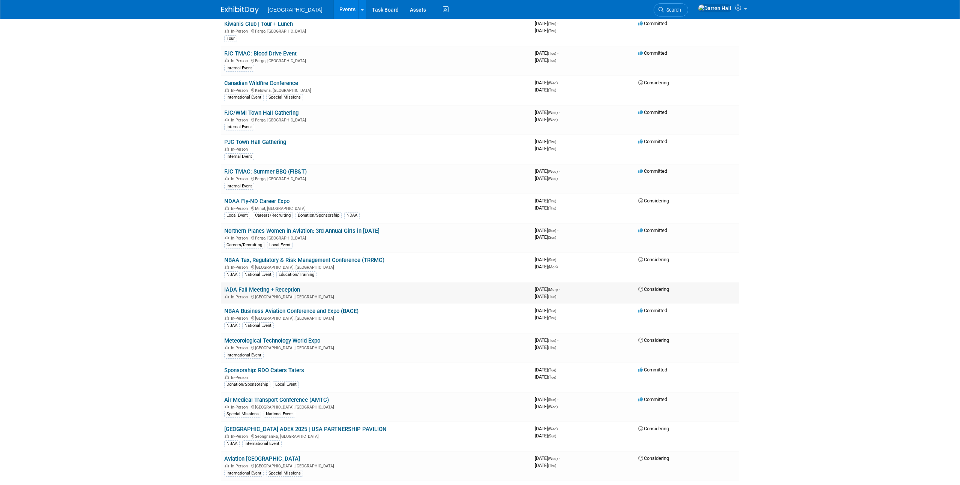
scroll to position [408, 0]
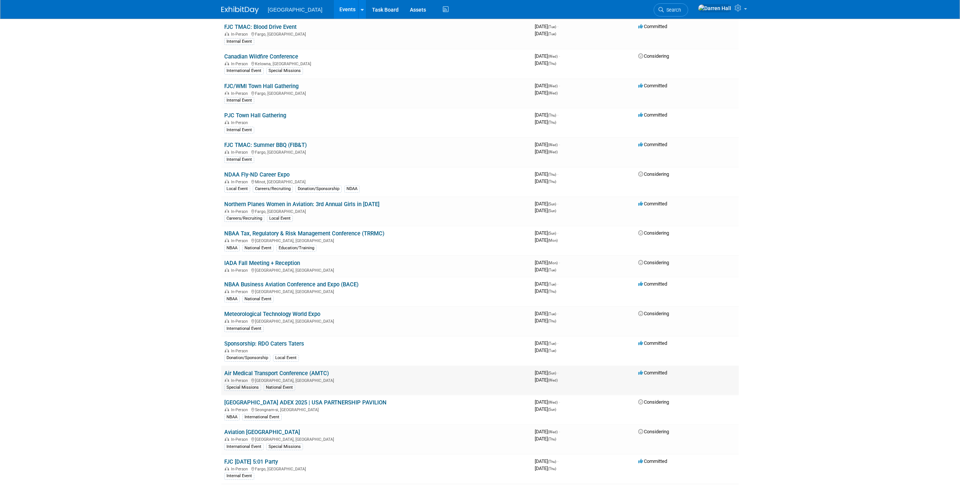
click at [299, 374] on link "Air Medical Transport Conference (AMTC)" at bounding box center [276, 373] width 105 height 7
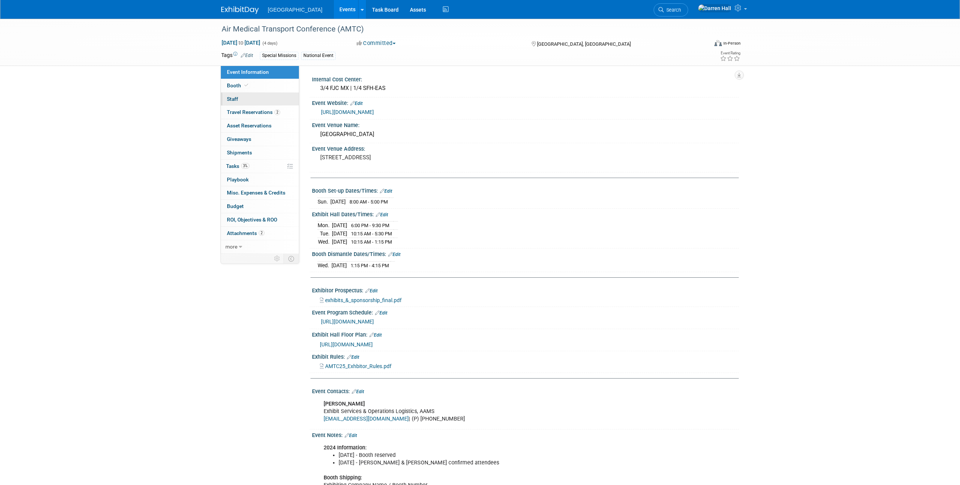
click at [234, 98] on span "Staff 0" at bounding box center [232, 99] width 11 height 6
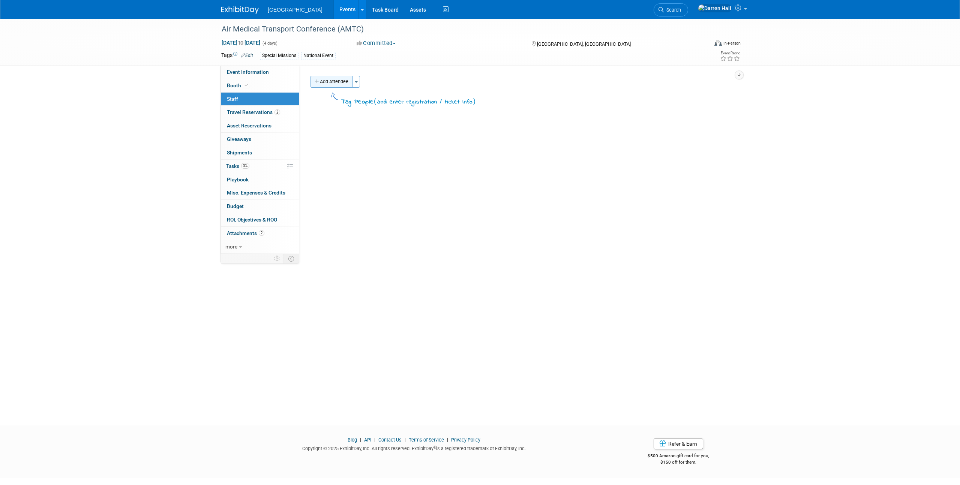
click at [334, 82] on button "Add Attendee" at bounding box center [332, 82] width 42 height 12
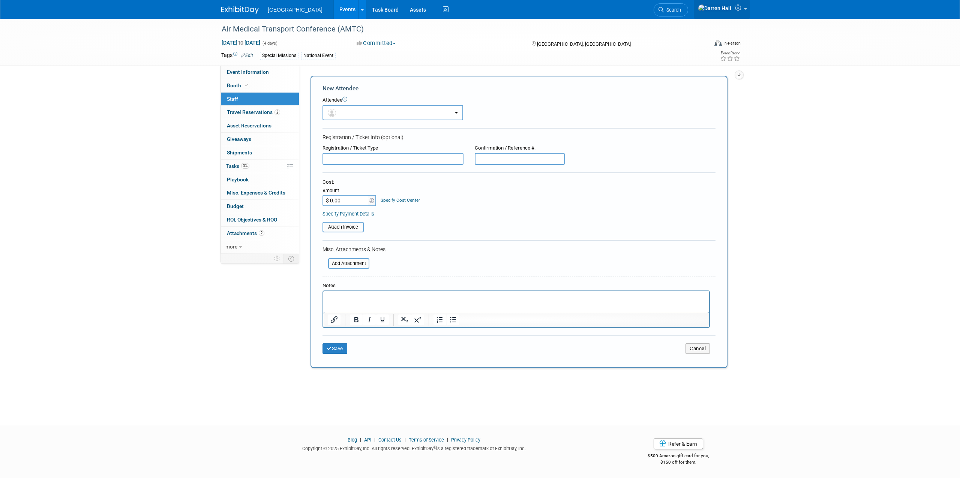
click at [740, 9] on icon at bounding box center [739, 8] width 9 height 7
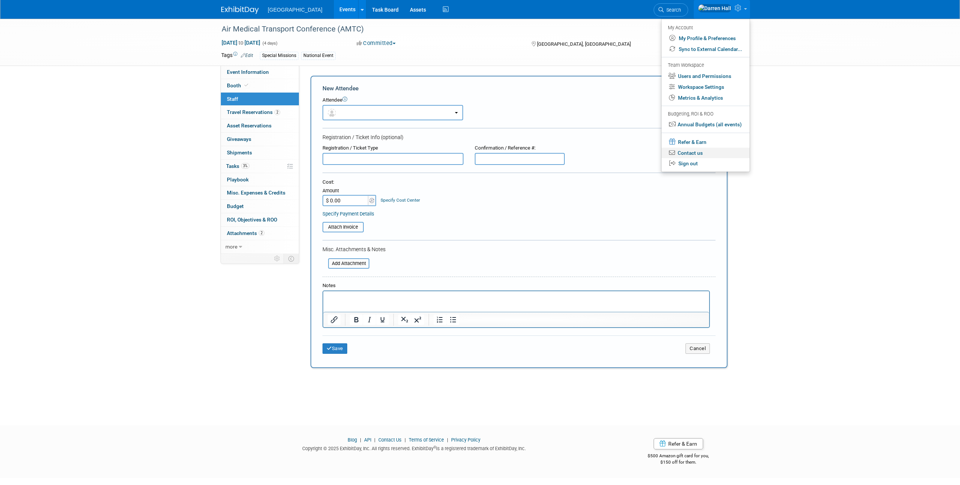
click at [693, 153] on link "Contact us" at bounding box center [706, 153] width 88 height 11
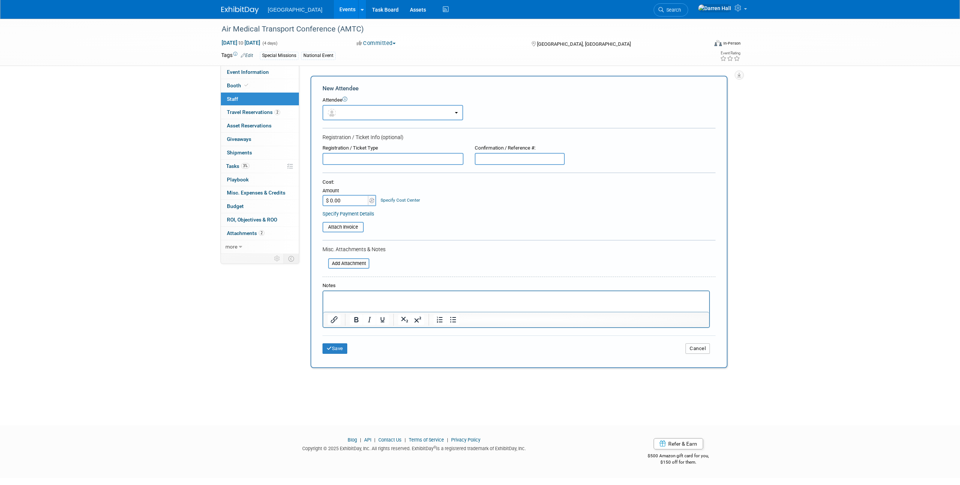
click at [701, 352] on button "Cancel" at bounding box center [698, 349] width 24 height 11
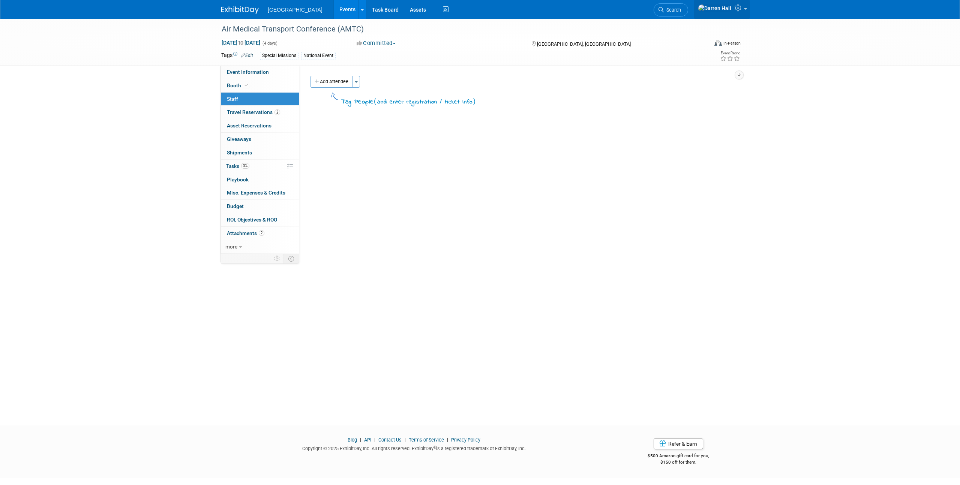
click at [740, 10] on icon at bounding box center [739, 8] width 9 height 7
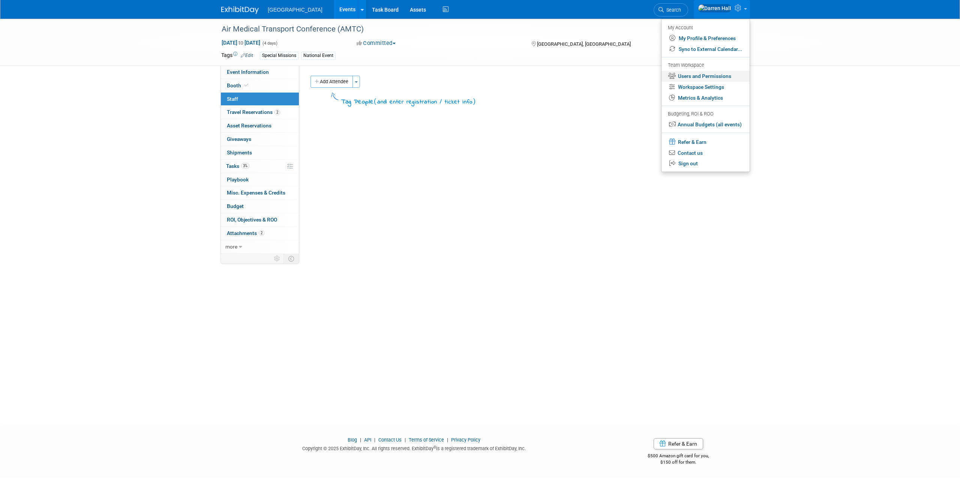
click at [697, 76] on link "Users and Permissions" at bounding box center [706, 76] width 88 height 11
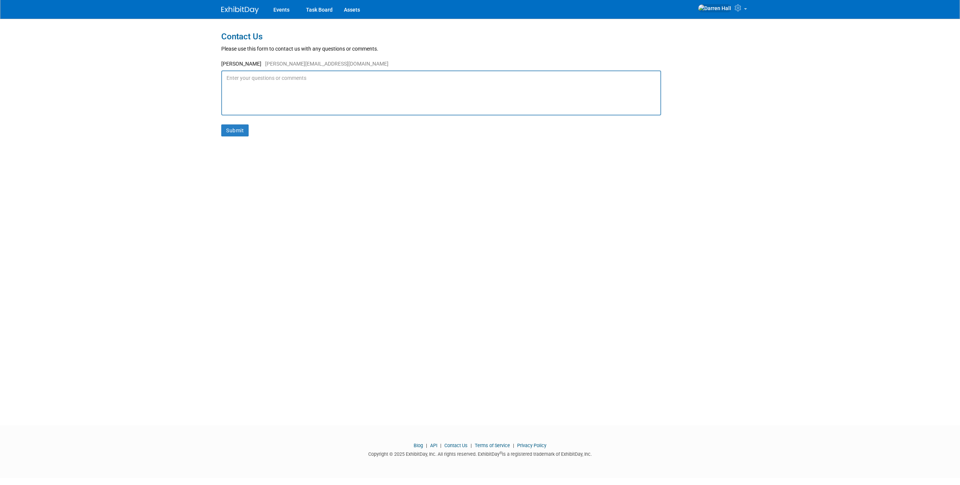
click at [272, 83] on textarea at bounding box center [441, 93] width 440 height 45
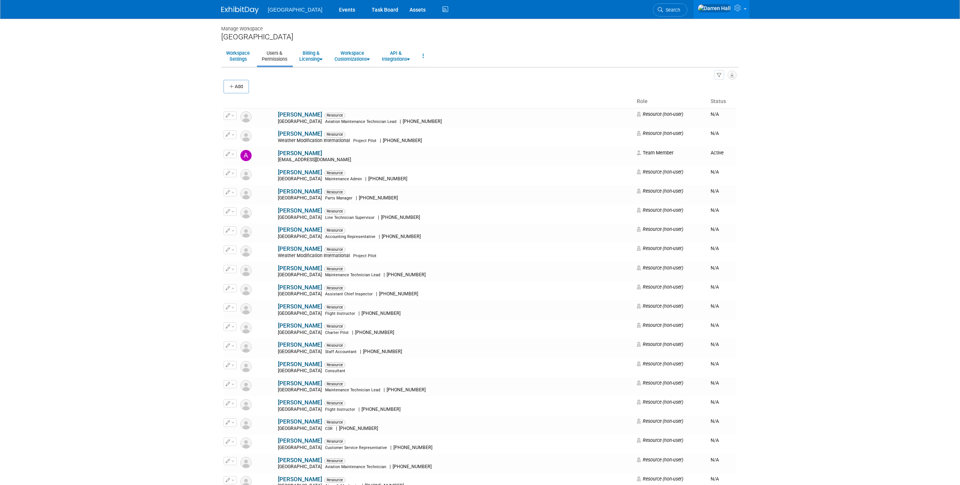
click at [242, 87] on button "Add" at bounding box center [237, 87] width 26 height 14
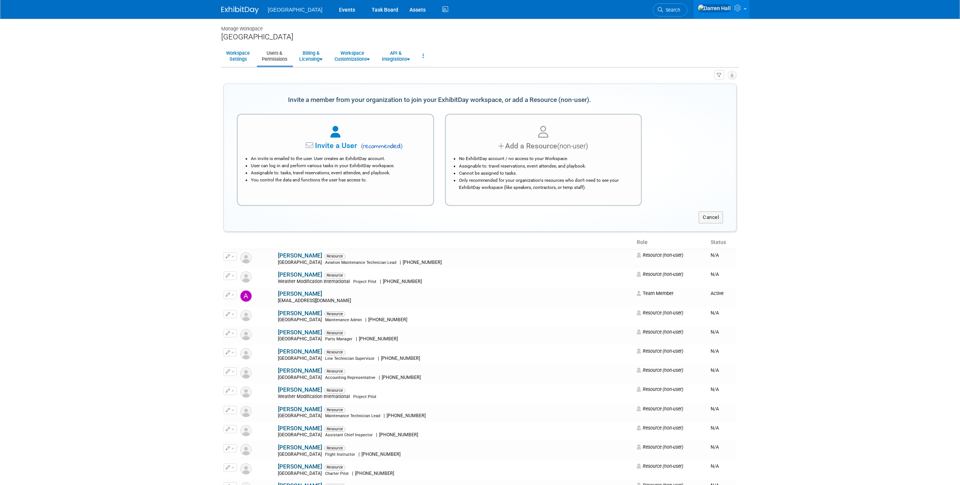
click at [341, 145] on span "Invite a User" at bounding box center [312, 145] width 89 height 9
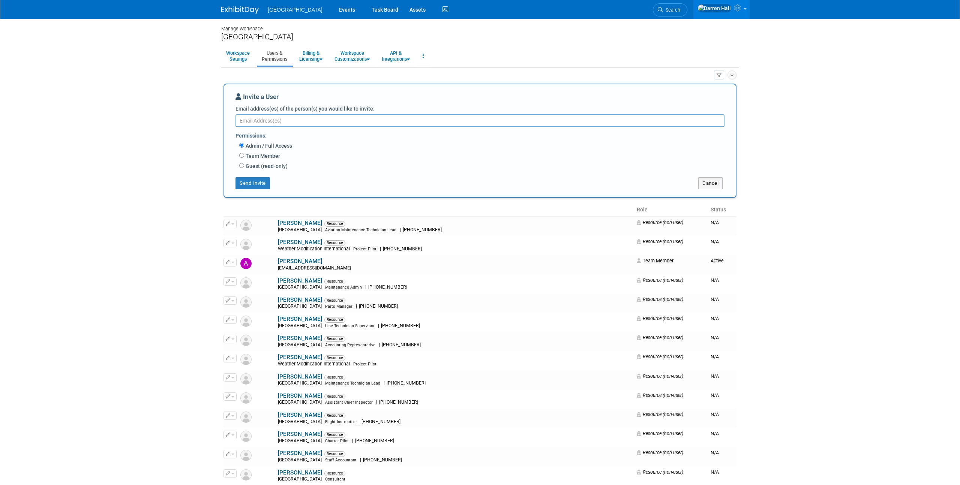
click at [265, 118] on textarea "Email address(es) of the person(s) you would like to invite:" at bounding box center [480, 120] width 489 height 13
paste textarea "astiles@fargojet.com"
type textarea "astiles@fargojet.com"
click at [243, 156] on input "Team Member" at bounding box center [241, 155] width 5 height 5
radio input "true"
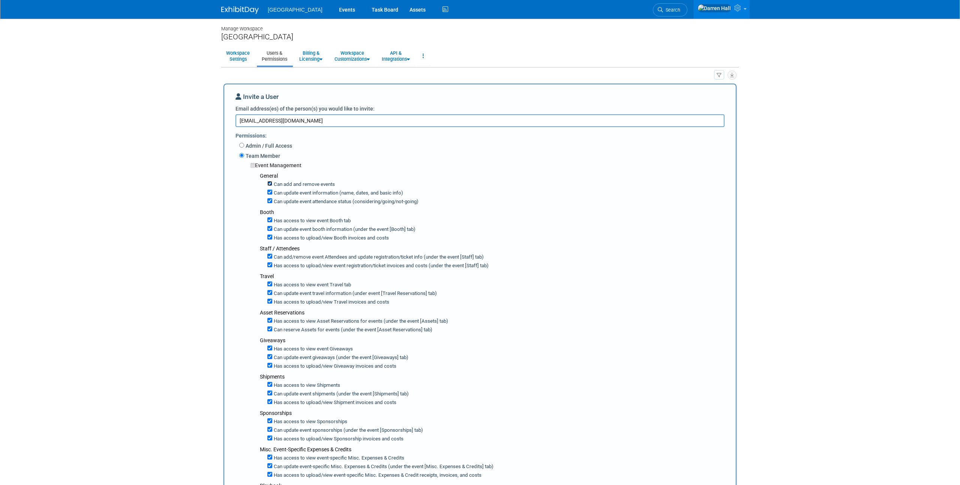
click at [268, 181] on input "Can add and remove events" at bounding box center [269, 183] width 5 height 5
checkbox input "false"
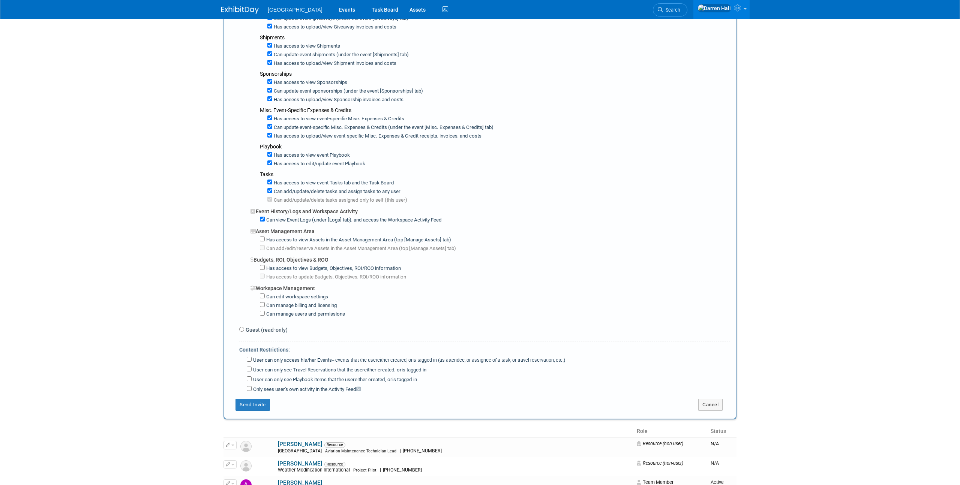
scroll to position [341, 0]
click at [254, 404] on button "Send Invite" at bounding box center [253, 404] width 35 height 12
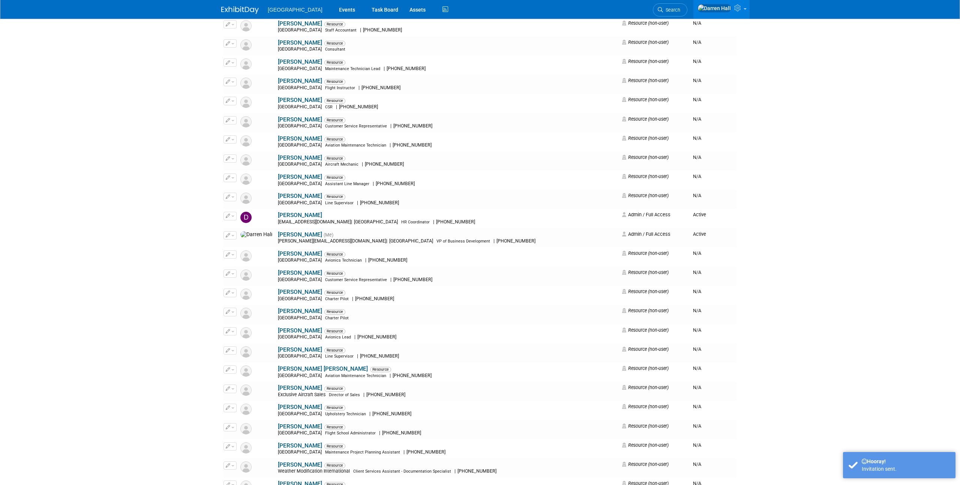
scroll to position [0, 0]
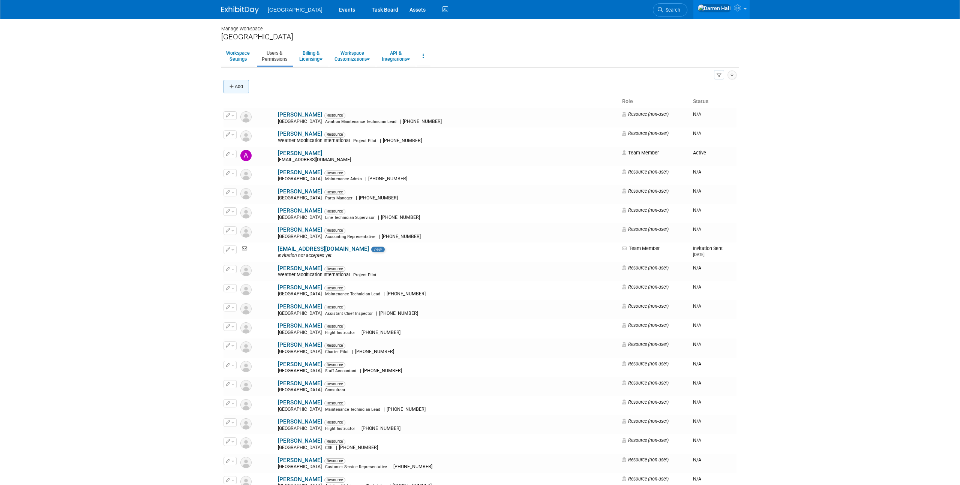
click at [241, 86] on button "Add" at bounding box center [237, 87] width 26 height 14
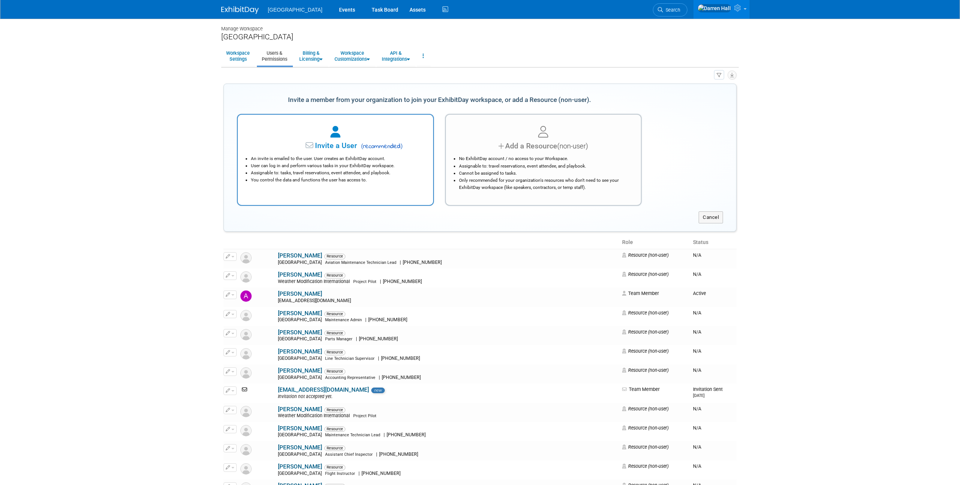
click at [330, 143] on span "Invite a User" at bounding box center [312, 145] width 89 height 9
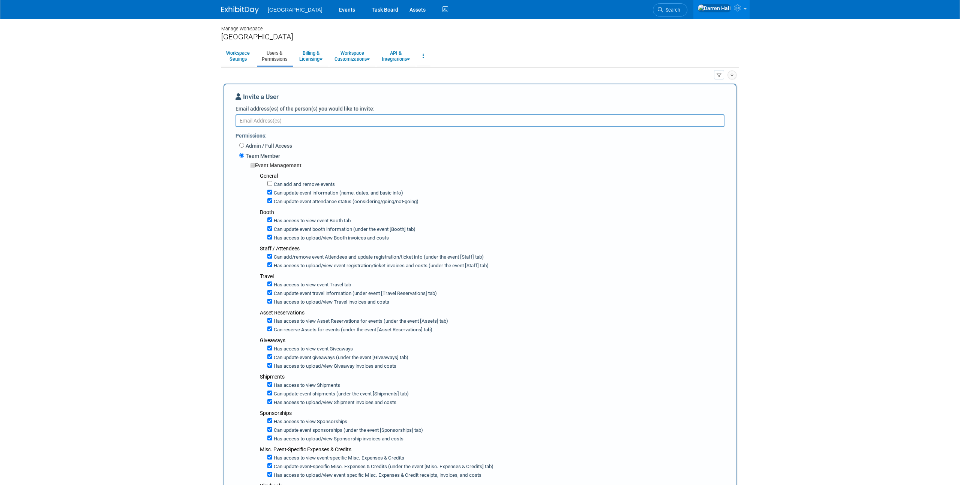
click at [286, 121] on textarea "Email address(es) of the person(s) you would like to invite:" at bounding box center [480, 120] width 489 height 13
paste textarea "sreiland@fargojet.com"
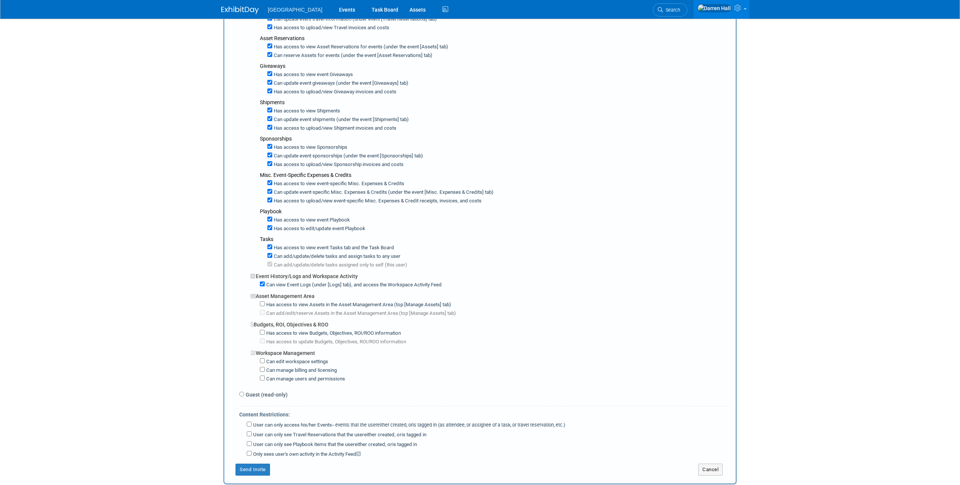
scroll to position [379, 0]
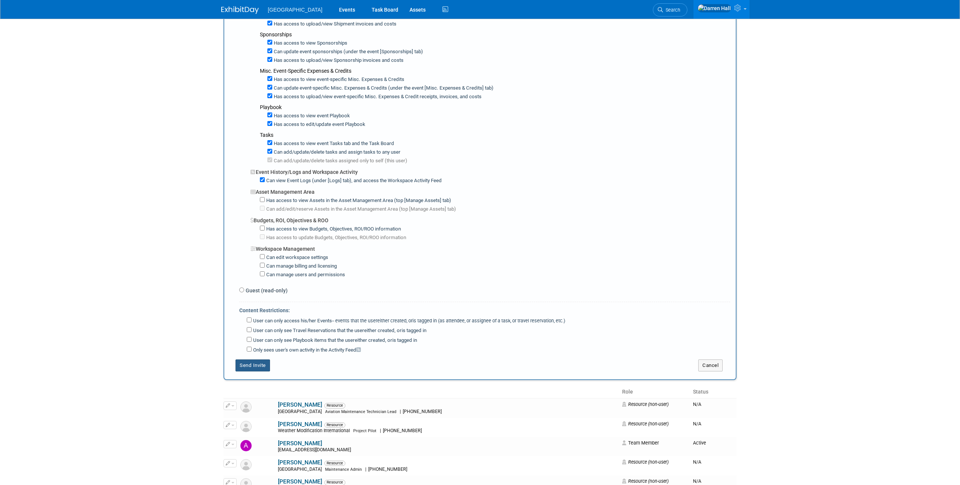
type textarea "sreiland@fargojet.com"
click at [258, 363] on button "Send Invite" at bounding box center [253, 366] width 35 height 12
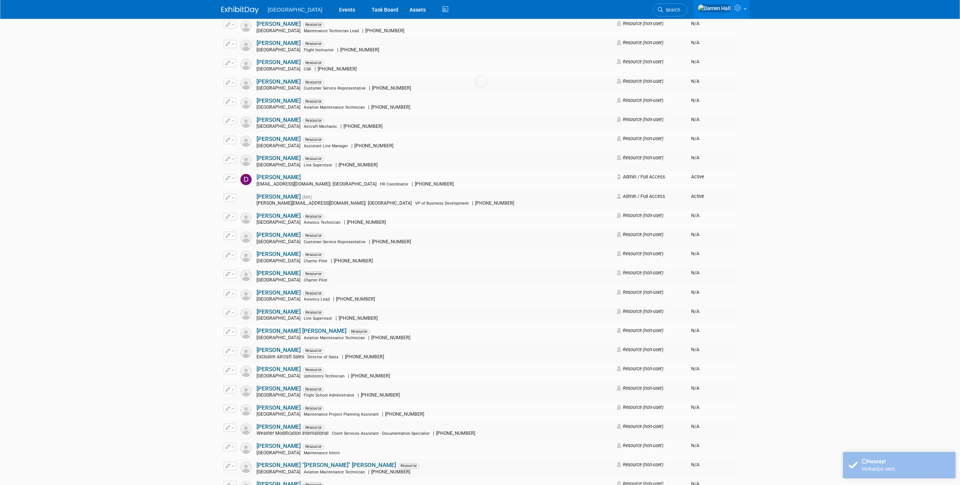
scroll to position [0, 0]
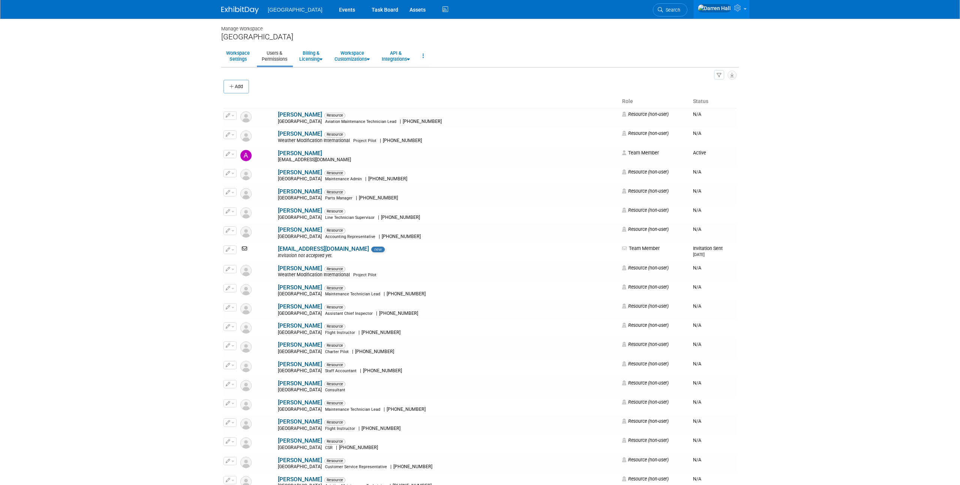
click at [243, 9] on img at bounding box center [240, 10] width 38 height 8
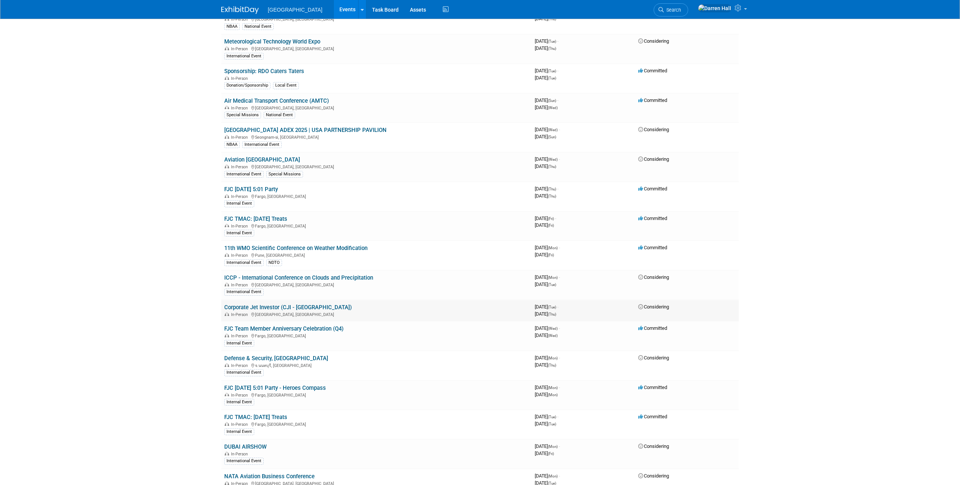
scroll to position [679, 0]
click at [261, 104] on link "Air Medical Transport Conference (AMTC)" at bounding box center [276, 102] width 105 height 7
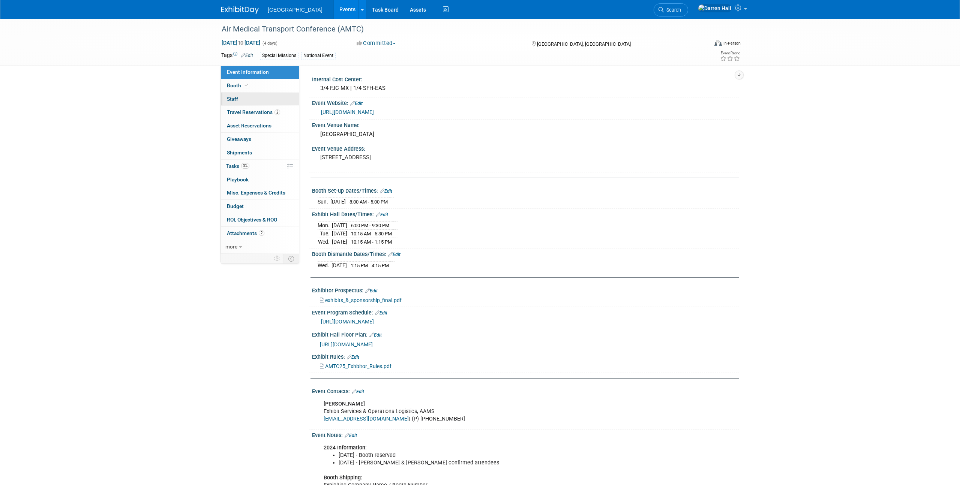
click at [235, 96] on span "Staff 0" at bounding box center [232, 99] width 11 height 6
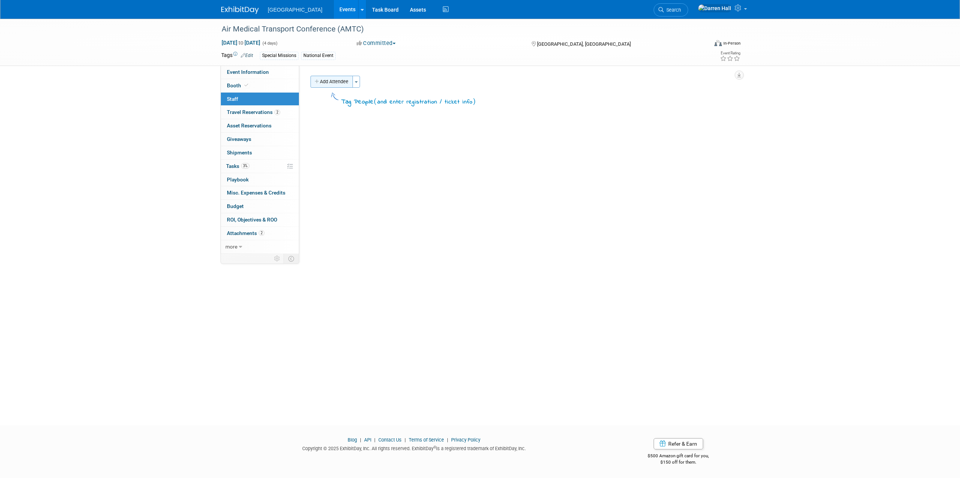
click at [335, 83] on button "Add Attendee" at bounding box center [332, 82] width 42 height 12
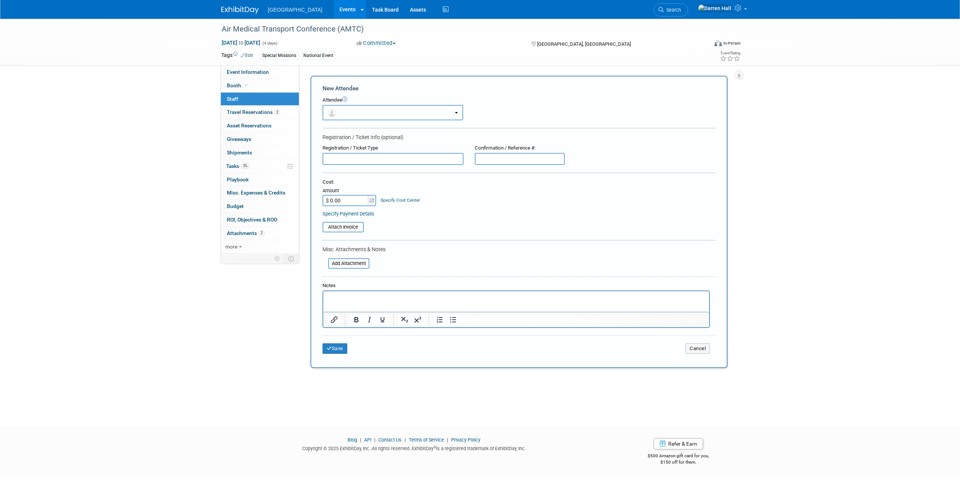
click at [391, 112] on button "button" at bounding box center [393, 112] width 141 height 15
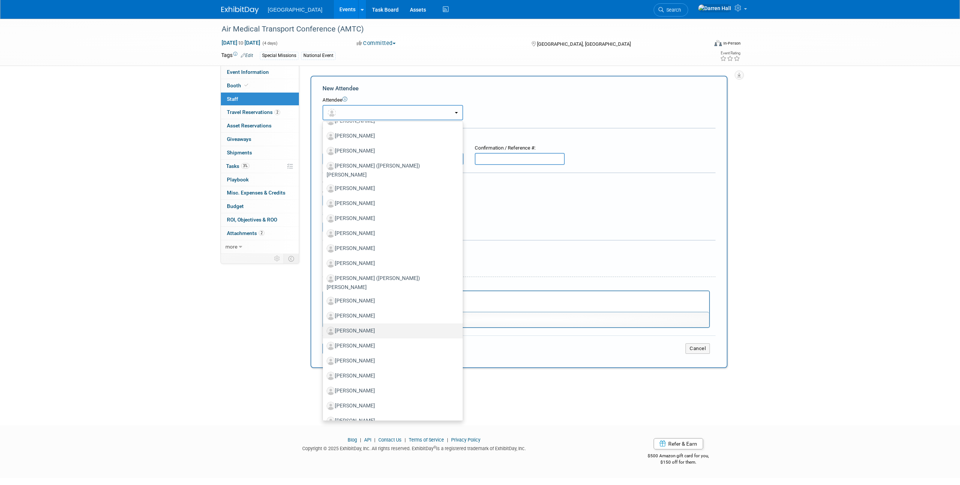
scroll to position [1011, 0]
click at [550, 216] on div "Specify Payment Details" at bounding box center [519, 214] width 393 height 8
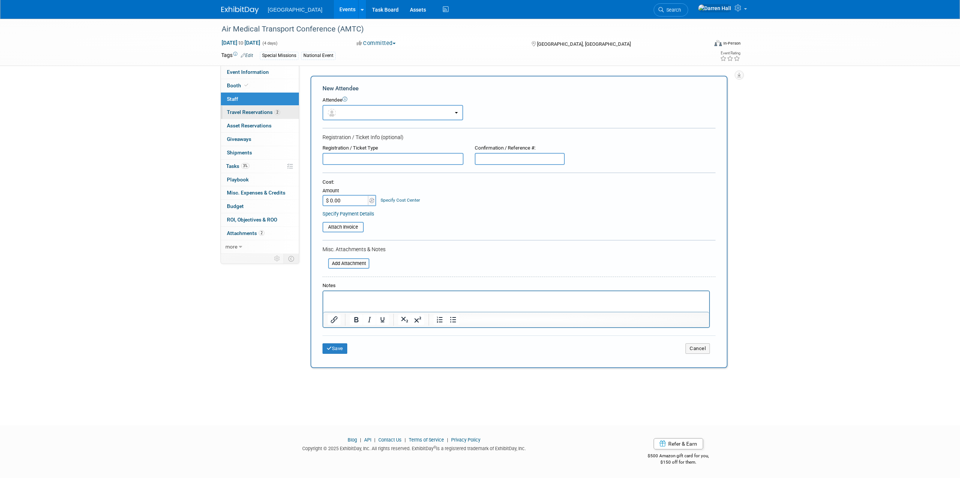
click at [244, 114] on span "Travel Reservations 2" at bounding box center [253, 112] width 53 height 6
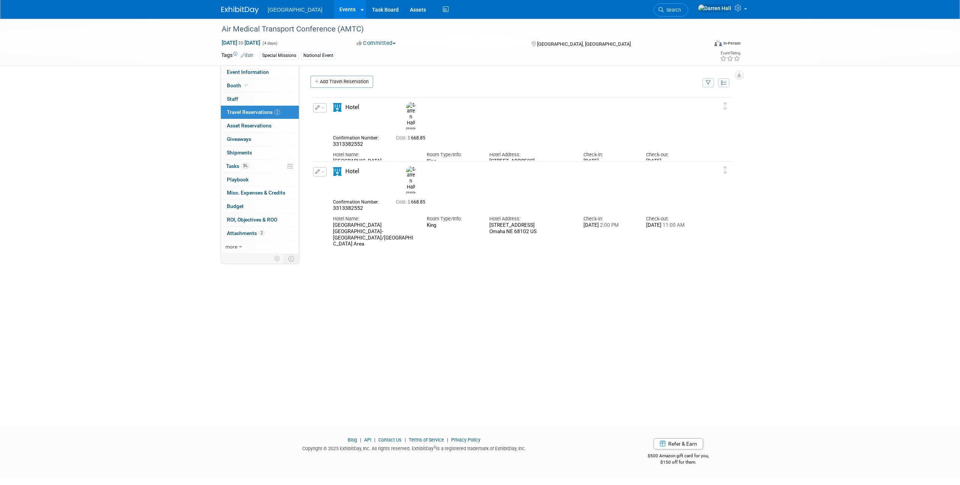
click at [411, 109] on img at bounding box center [410, 114] width 9 height 24
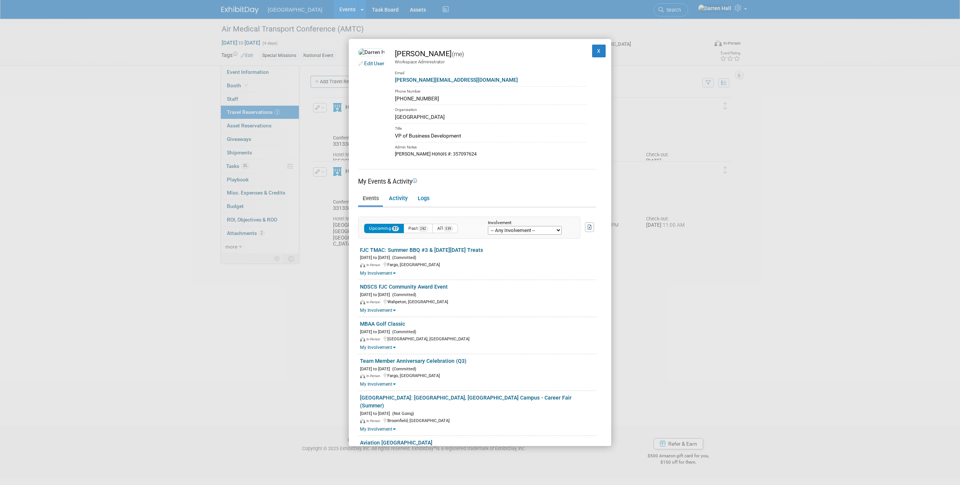
click at [444, 60] on div "Workspace Administrator" at bounding box center [491, 62] width 192 height 6
click at [599, 54] on button "X" at bounding box center [599, 51] width 14 height 13
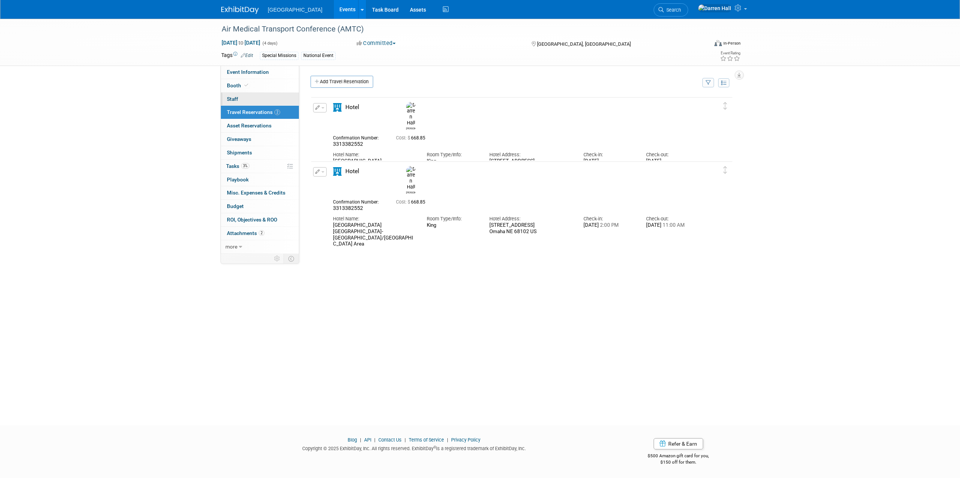
click at [233, 99] on span "Staff 0" at bounding box center [232, 99] width 11 height 6
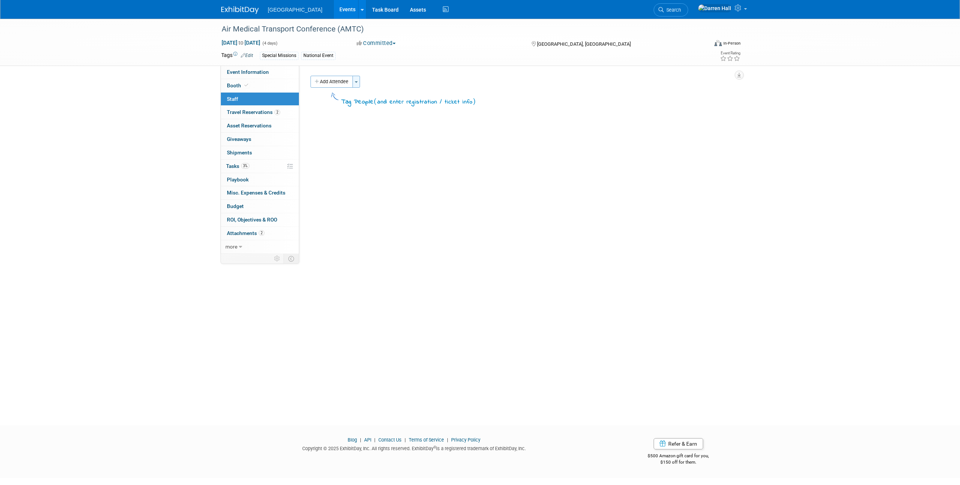
click at [356, 83] on button "Toggle Dropdown" at bounding box center [357, 82] width 8 height 12
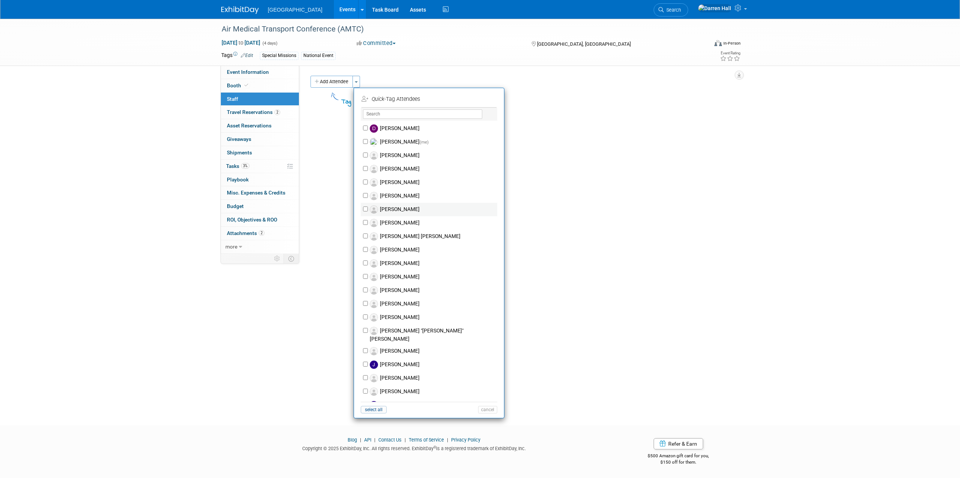
scroll to position [296, 0]
click at [624, 185] on div "Internal Cost Center: 3/4 FJC MX | 1/4 SFH-EAS Event Website: Edit [URL][DOMAIN…" at bounding box center [519, 160] width 440 height 188
